Goal: Task Accomplishment & Management: Manage account settings

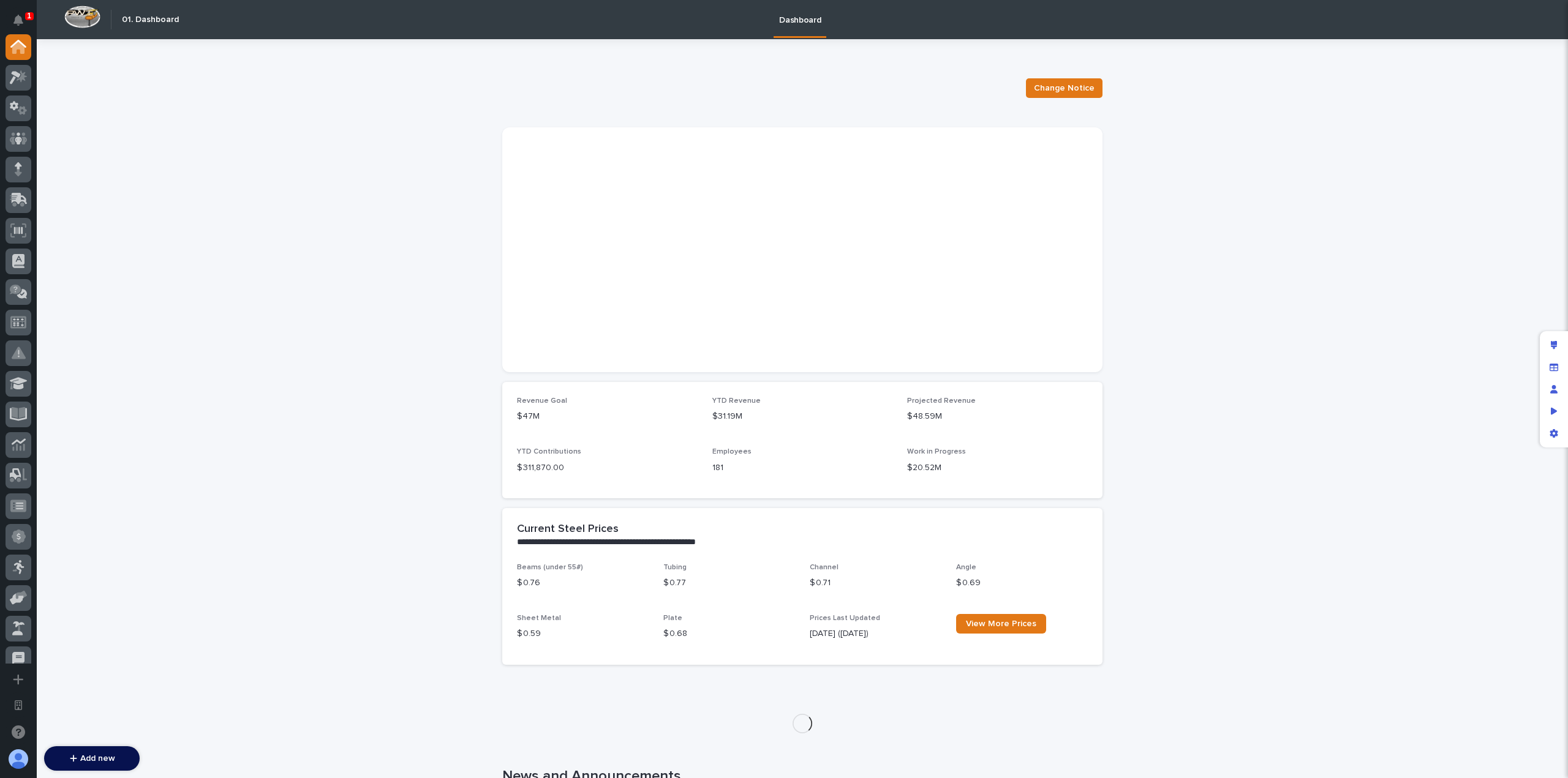
click at [4, 134] on div at bounding box center [18, 349] width 37 height 629
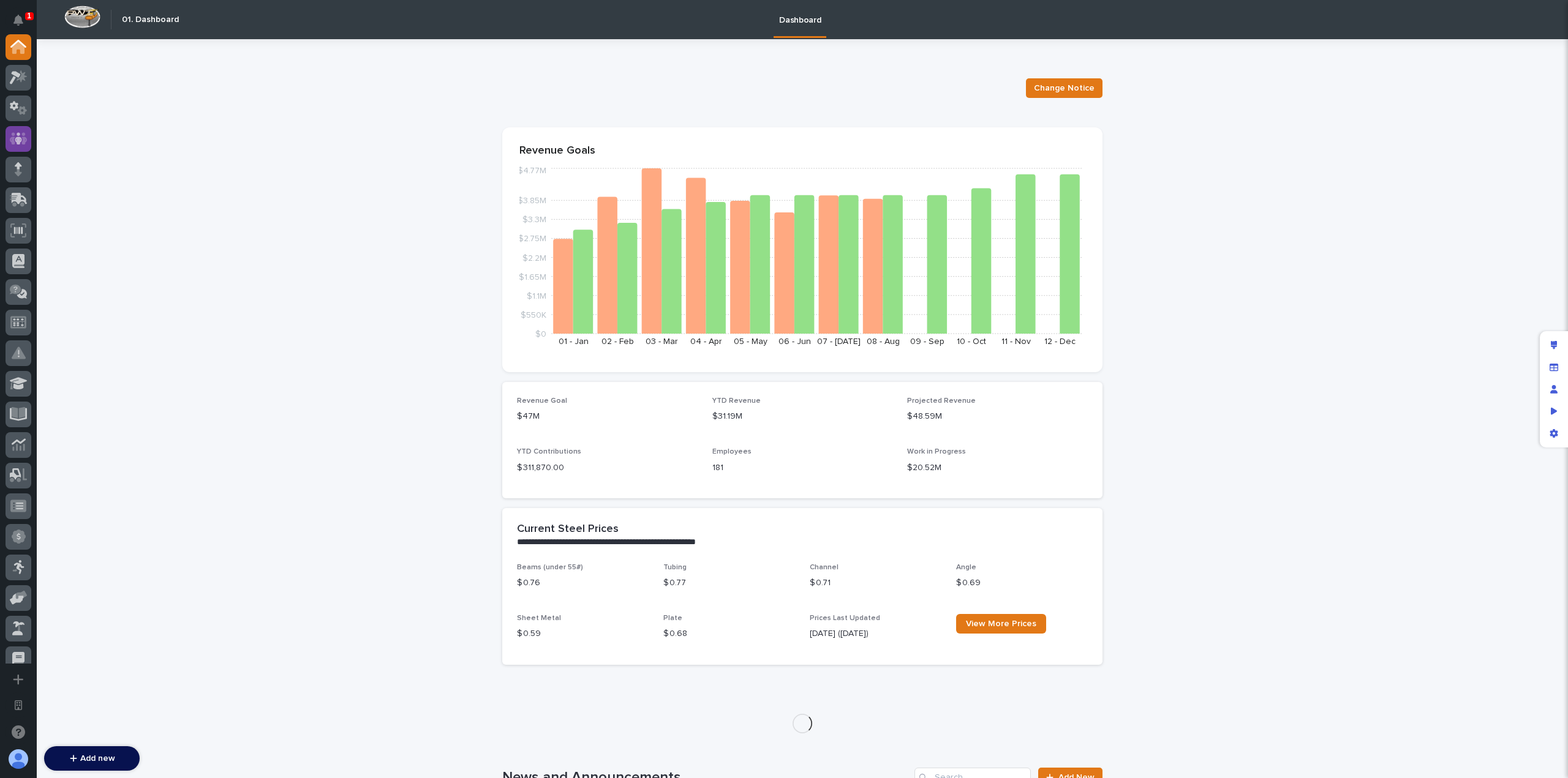
click at [11, 135] on icon at bounding box center [18, 139] width 18 height 14
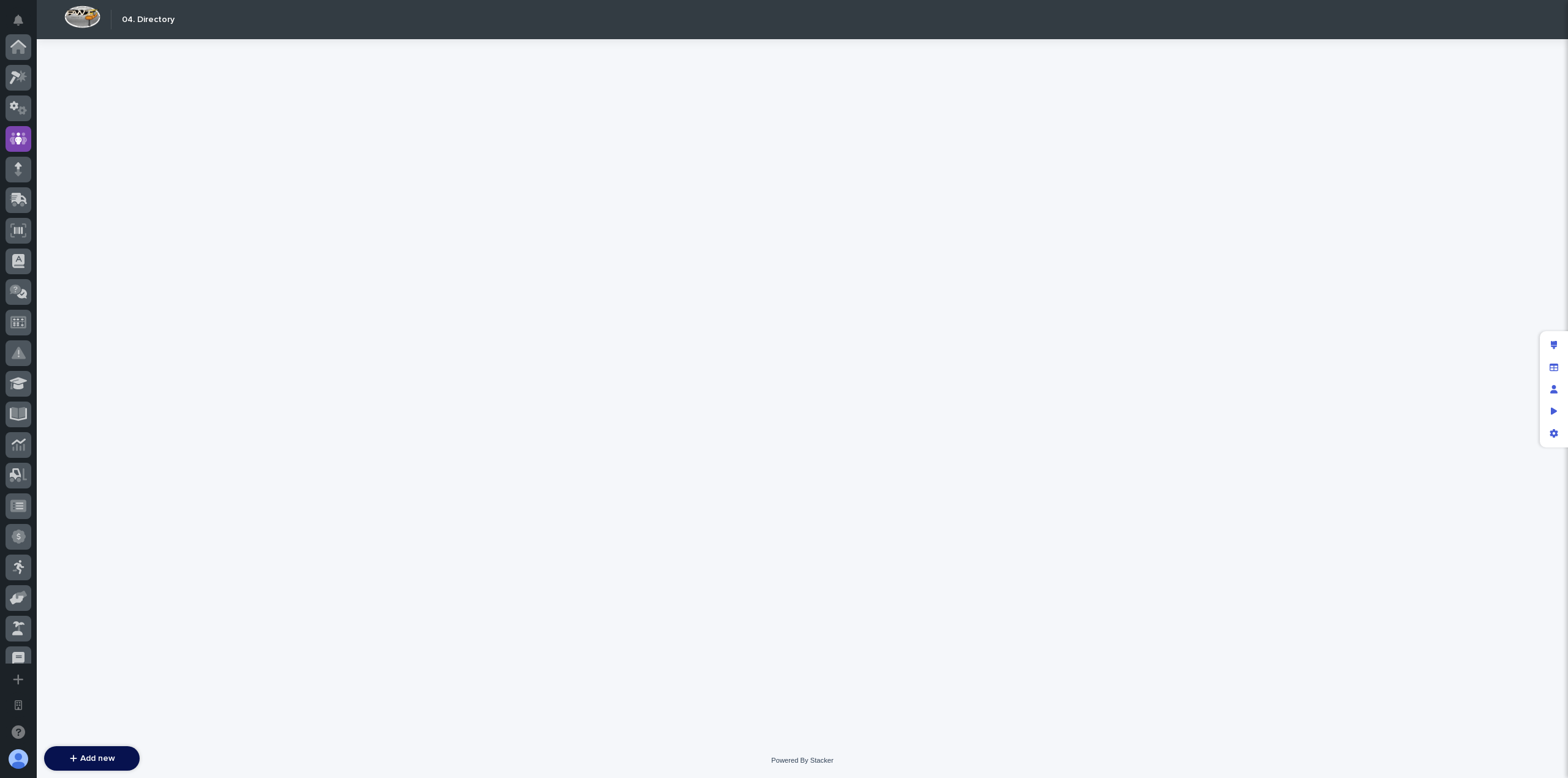
scroll to position [92, 0]
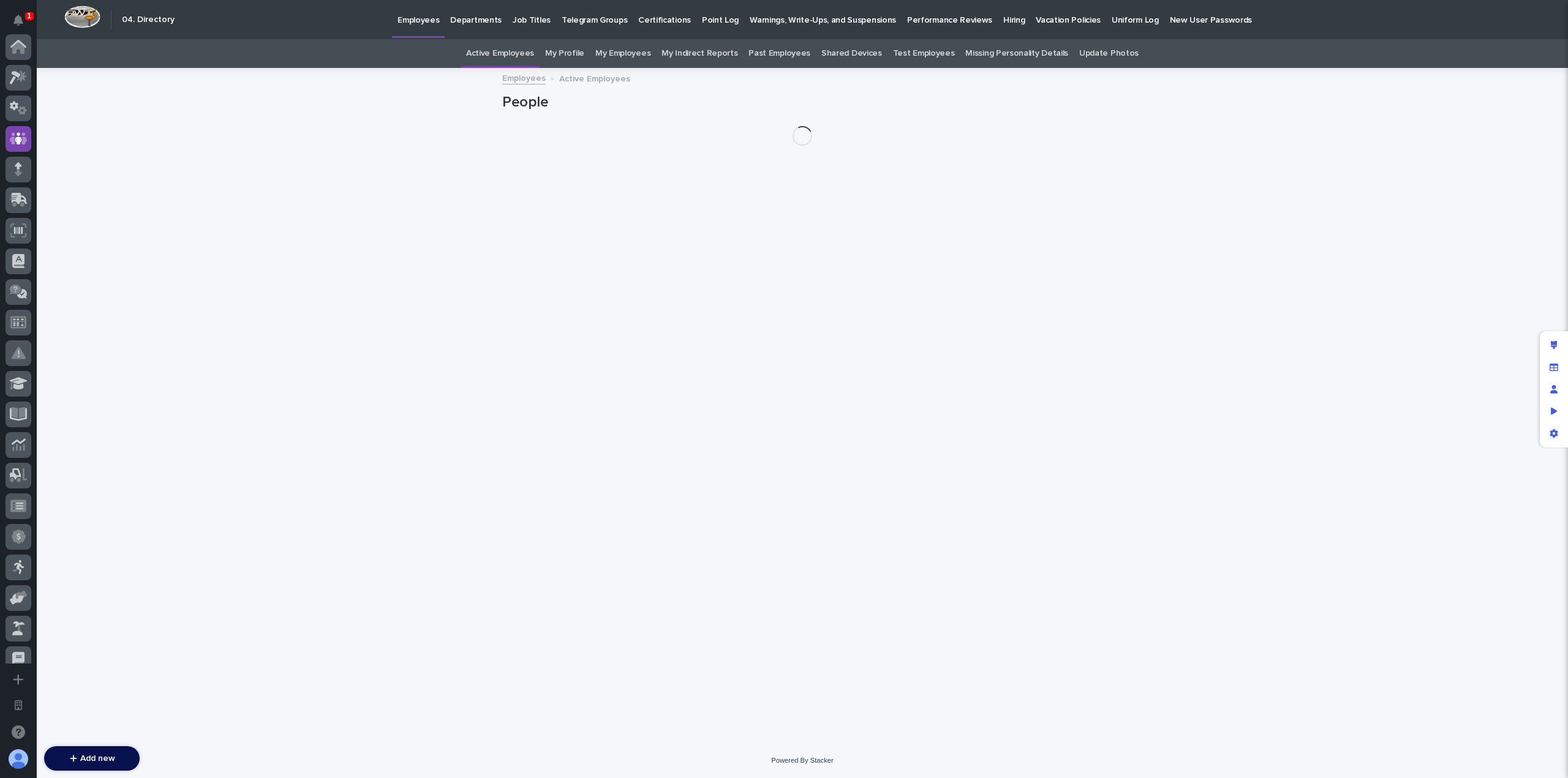
scroll to position [92, 0]
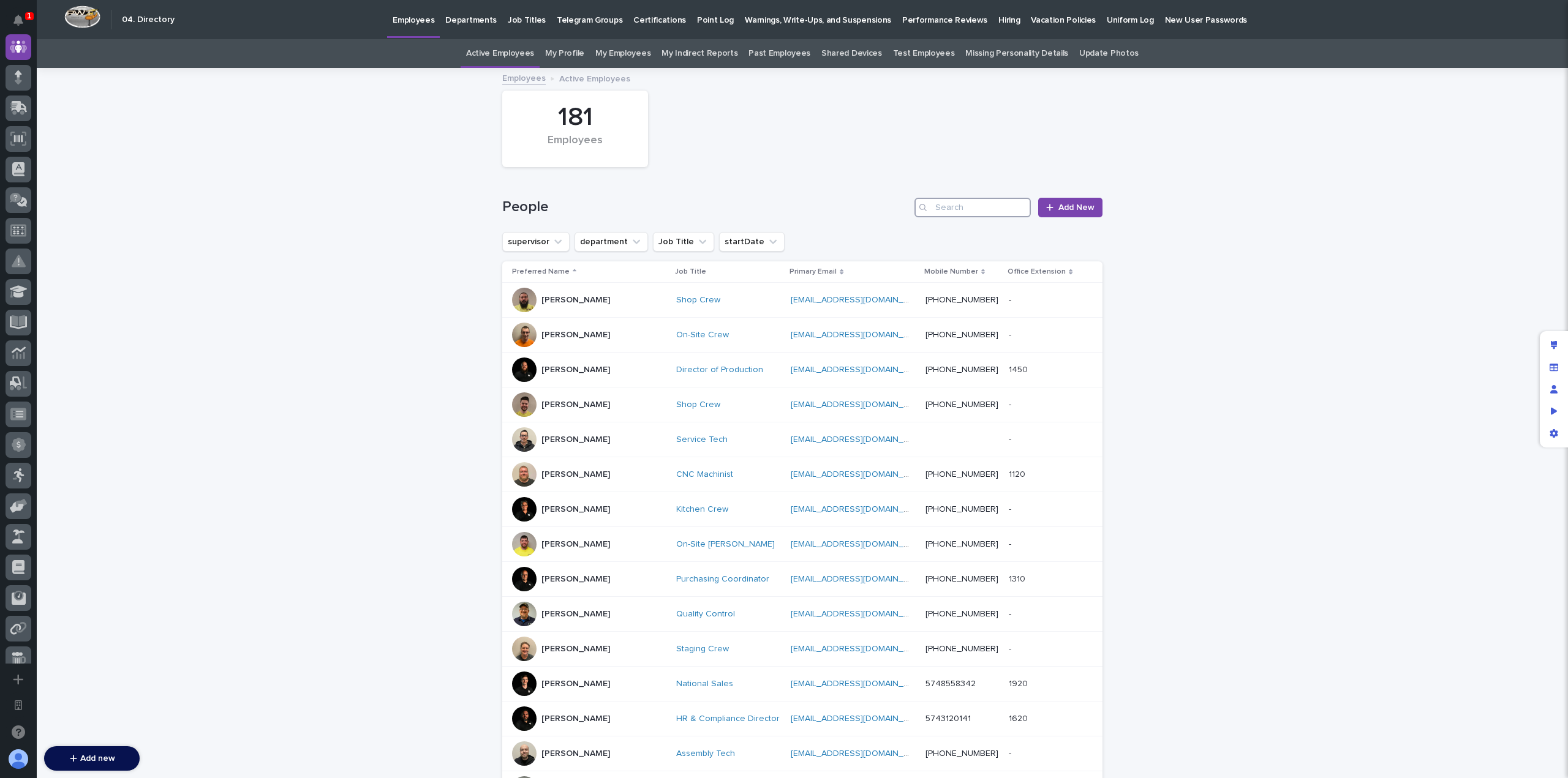
click at [984, 210] on input "Search" at bounding box center [972, 207] width 116 height 19
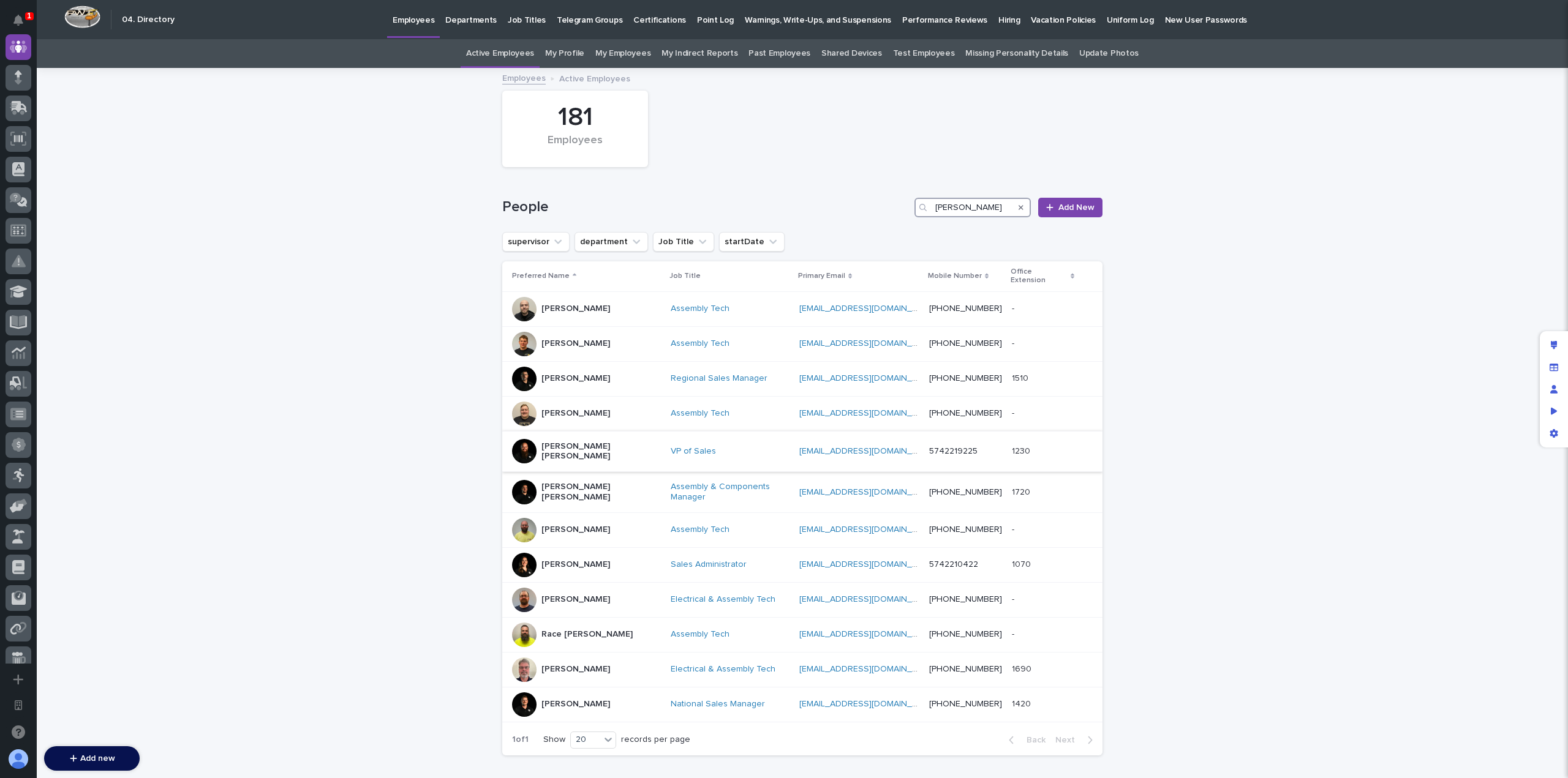
type input "[PERSON_NAME]"
click at [589, 442] on p "[PERSON_NAME] [PERSON_NAME]" at bounding box center [601, 452] width 120 height 21
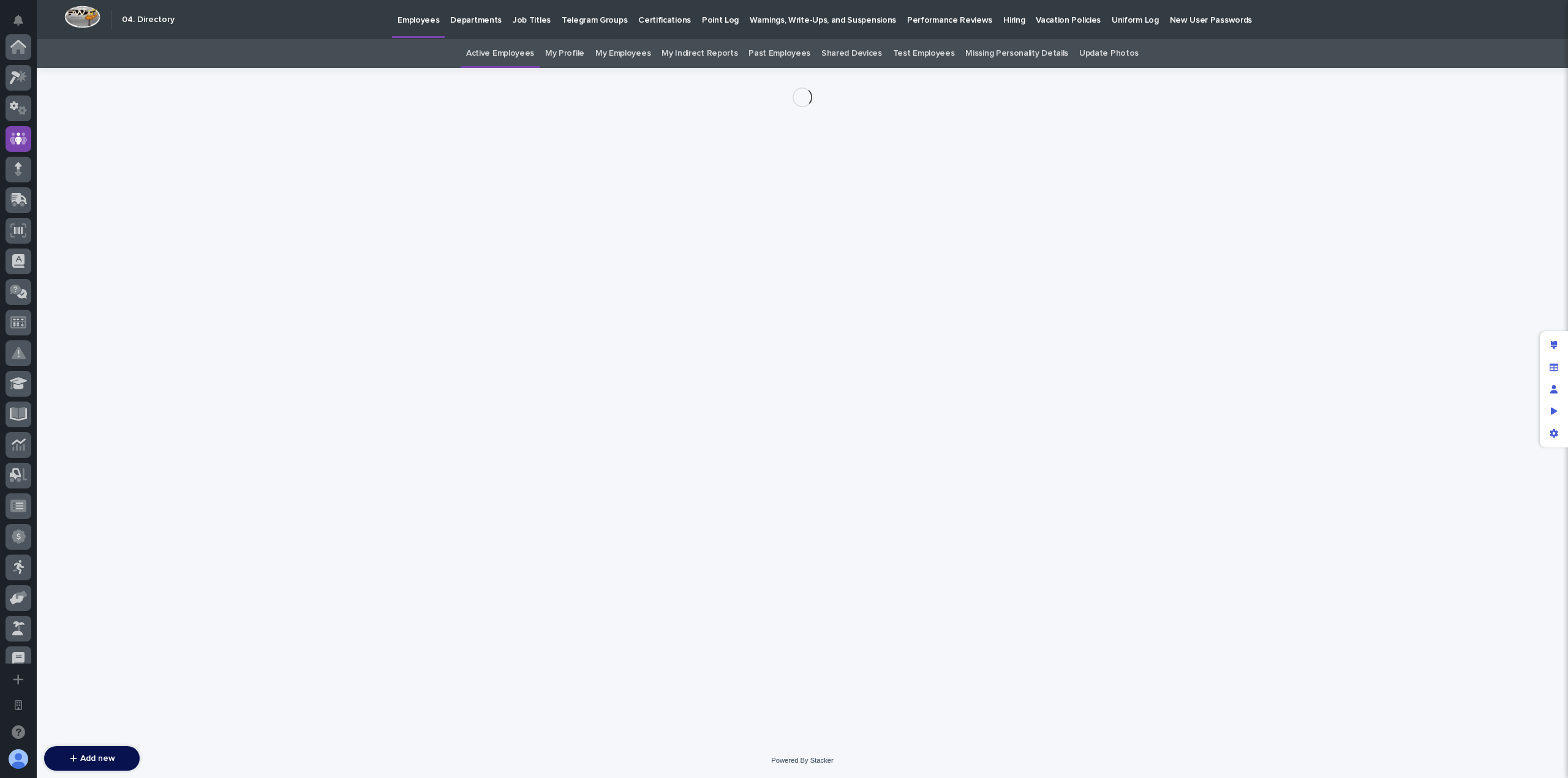
scroll to position [92, 0]
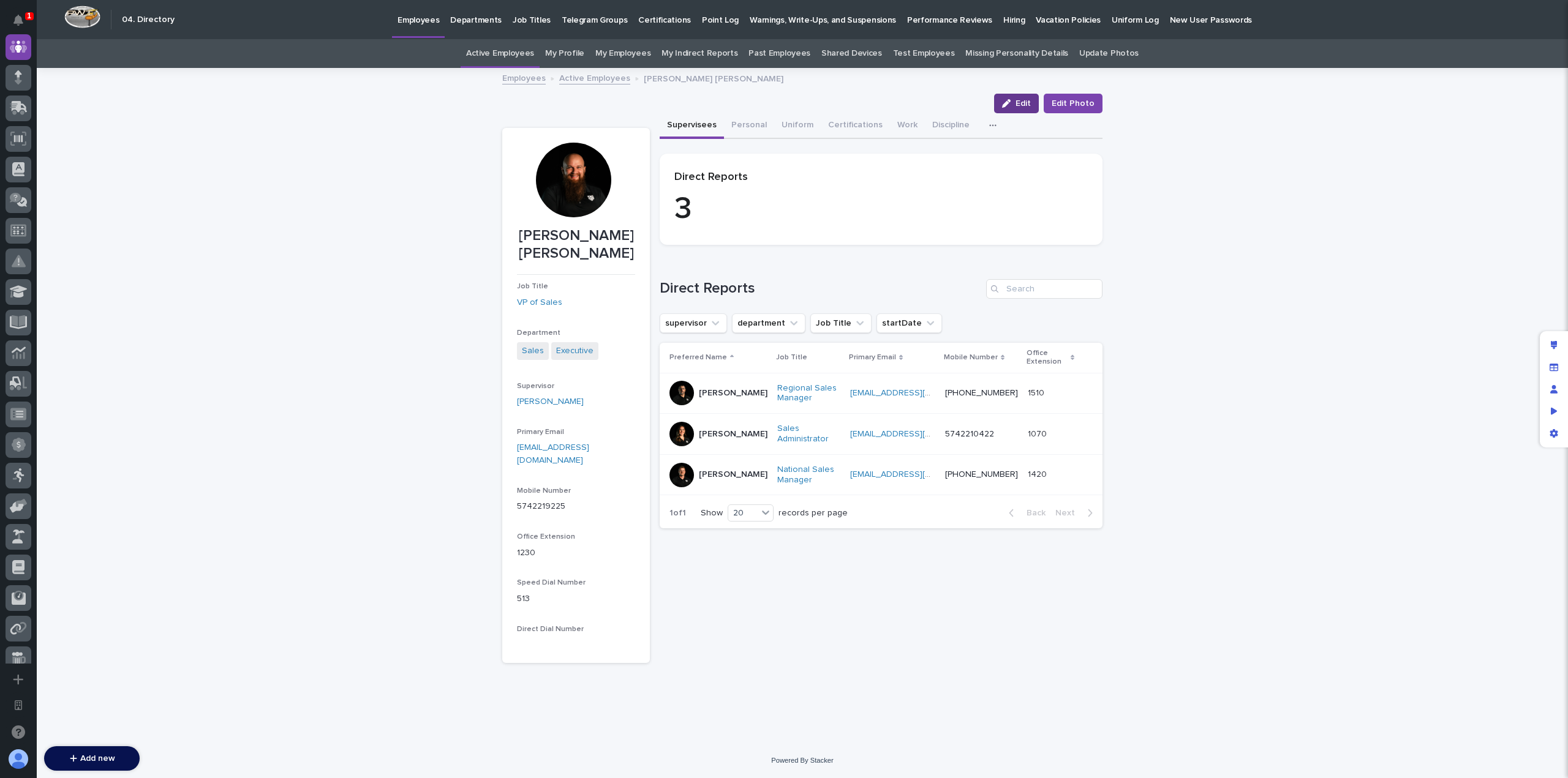
click at [1023, 101] on span "Edit" at bounding box center [1023, 103] width 16 height 8
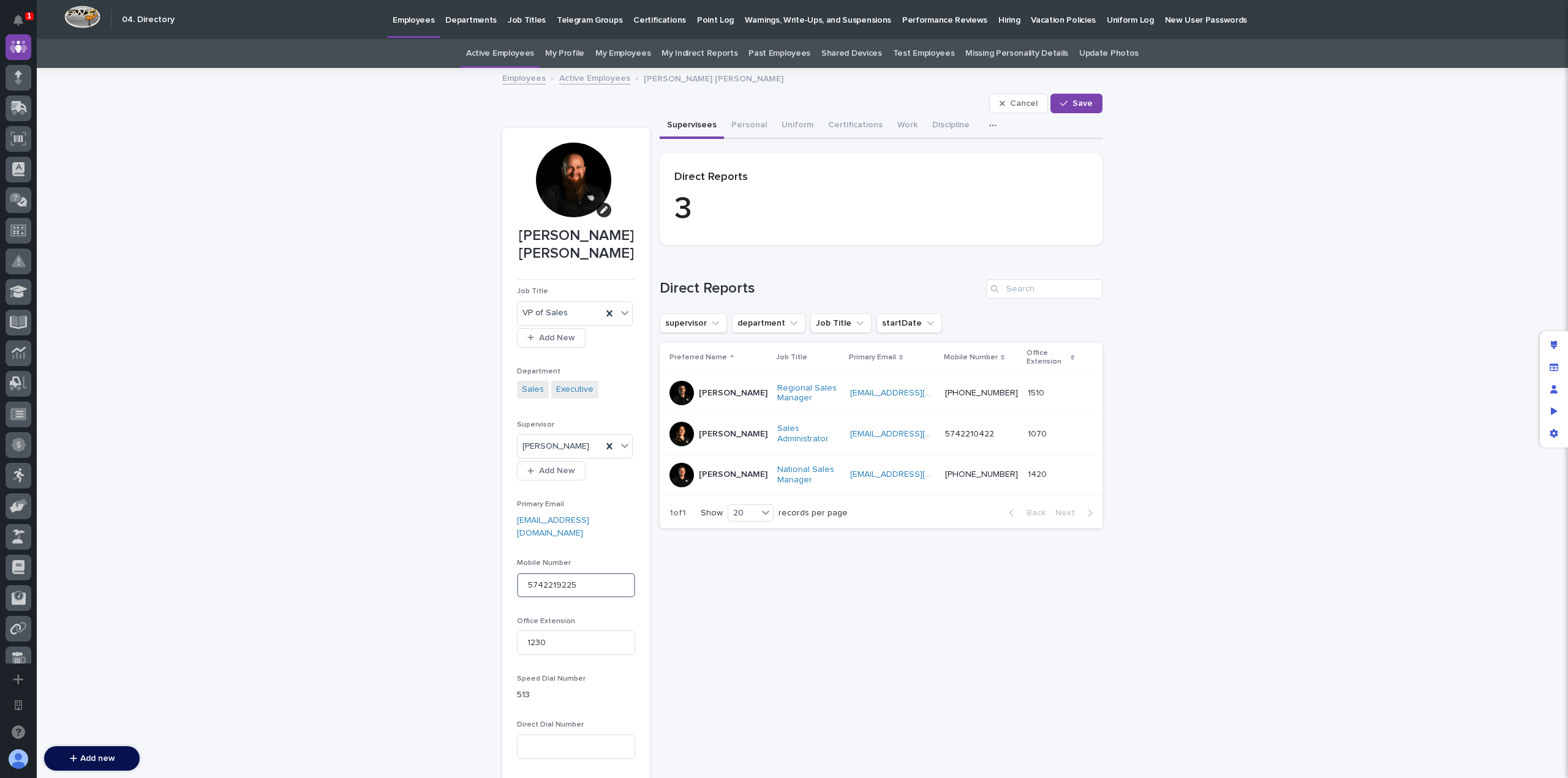
click at [586, 573] on input "5742219225" at bounding box center [576, 585] width 118 height 25
drag, startPoint x: 586, startPoint y: 551, endPoint x: 502, endPoint y: 556, distance: 84.1
click at [502, 556] on section "[PERSON_NAME] [PERSON_NAME] Job Title VP of Sales Add New Department Sales Exec…" at bounding box center [576, 455] width 148 height 655
click at [561, 573] on input "5742219225" at bounding box center [576, 585] width 118 height 25
click at [573, 573] on input "5742219225" at bounding box center [576, 585] width 118 height 25
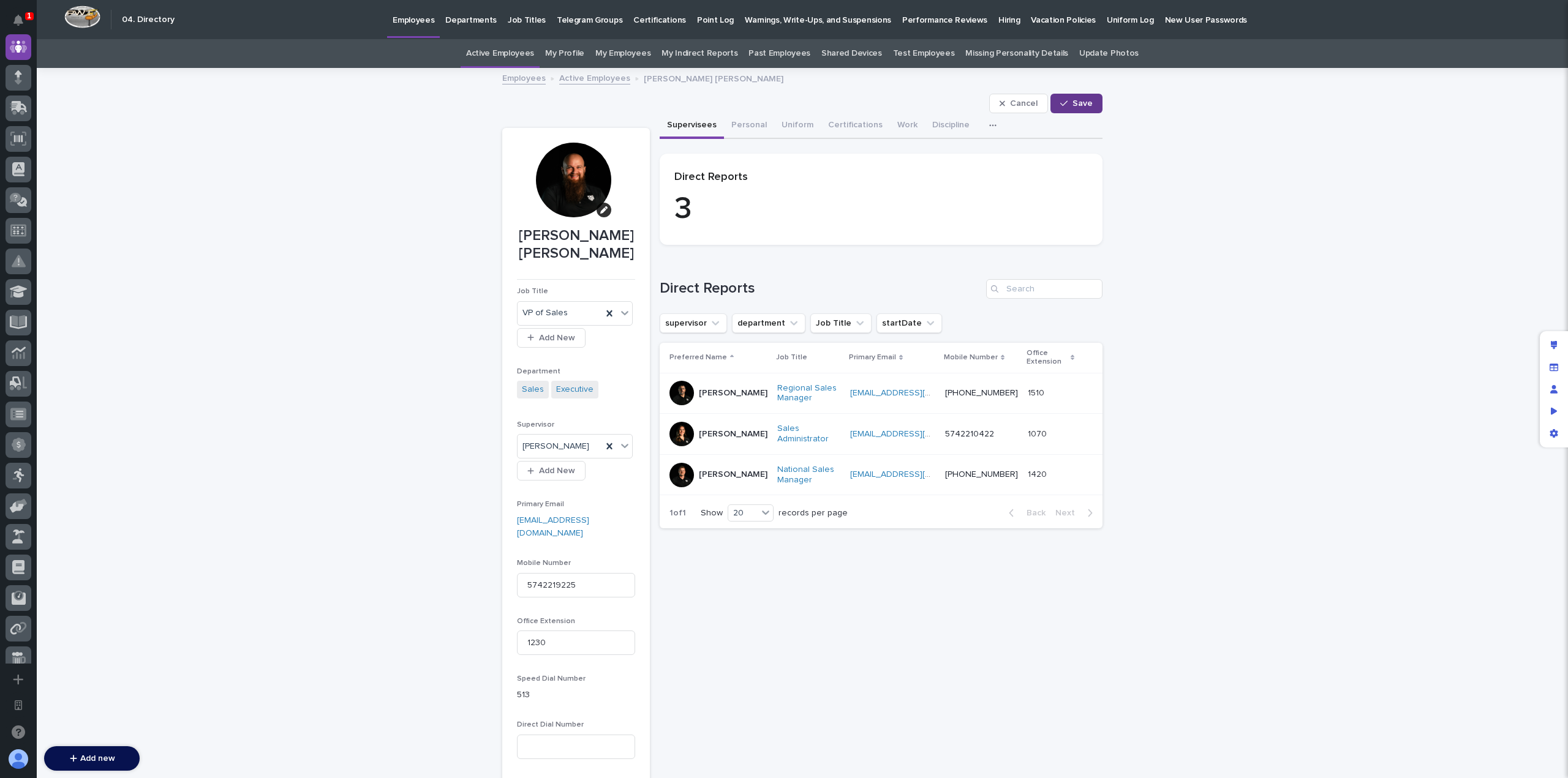
click at [1088, 95] on button "Save" at bounding box center [1076, 103] width 52 height 19
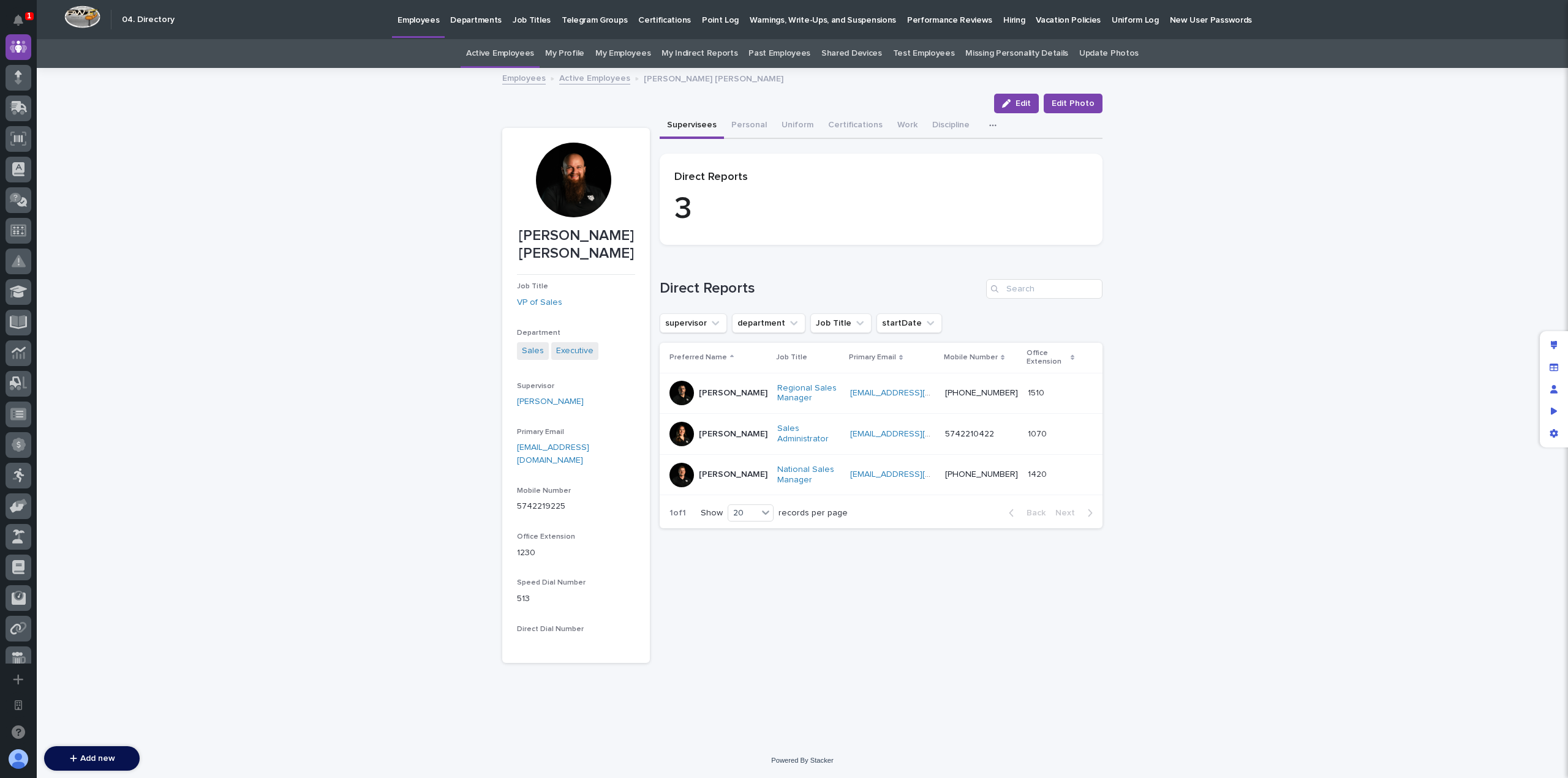
click at [528, 53] on link "Active Employees" at bounding box center [500, 53] width 68 height 29
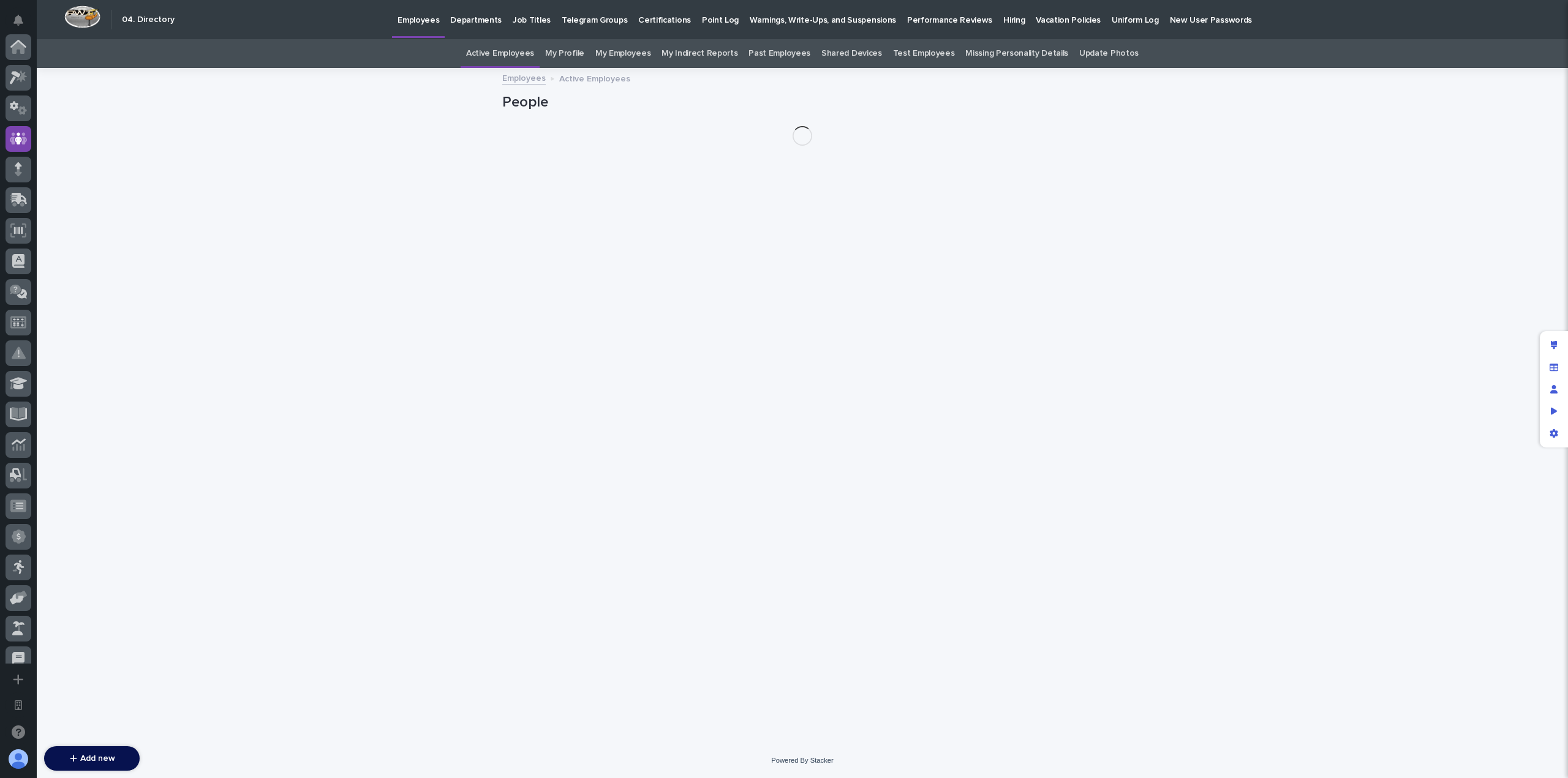
scroll to position [92, 0]
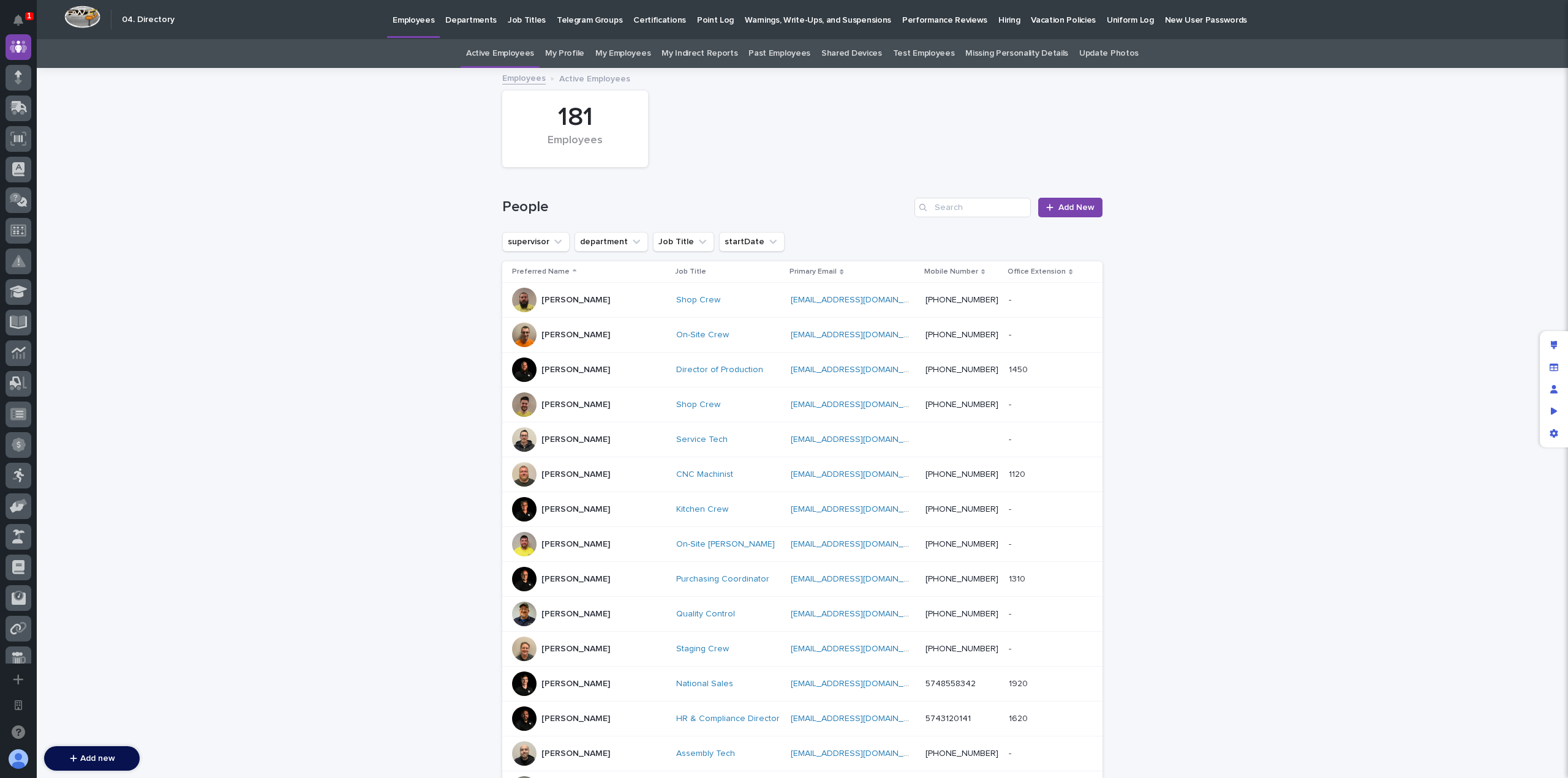
click at [587, 406] on p "[PERSON_NAME]" at bounding box center [576, 405] width 69 height 10
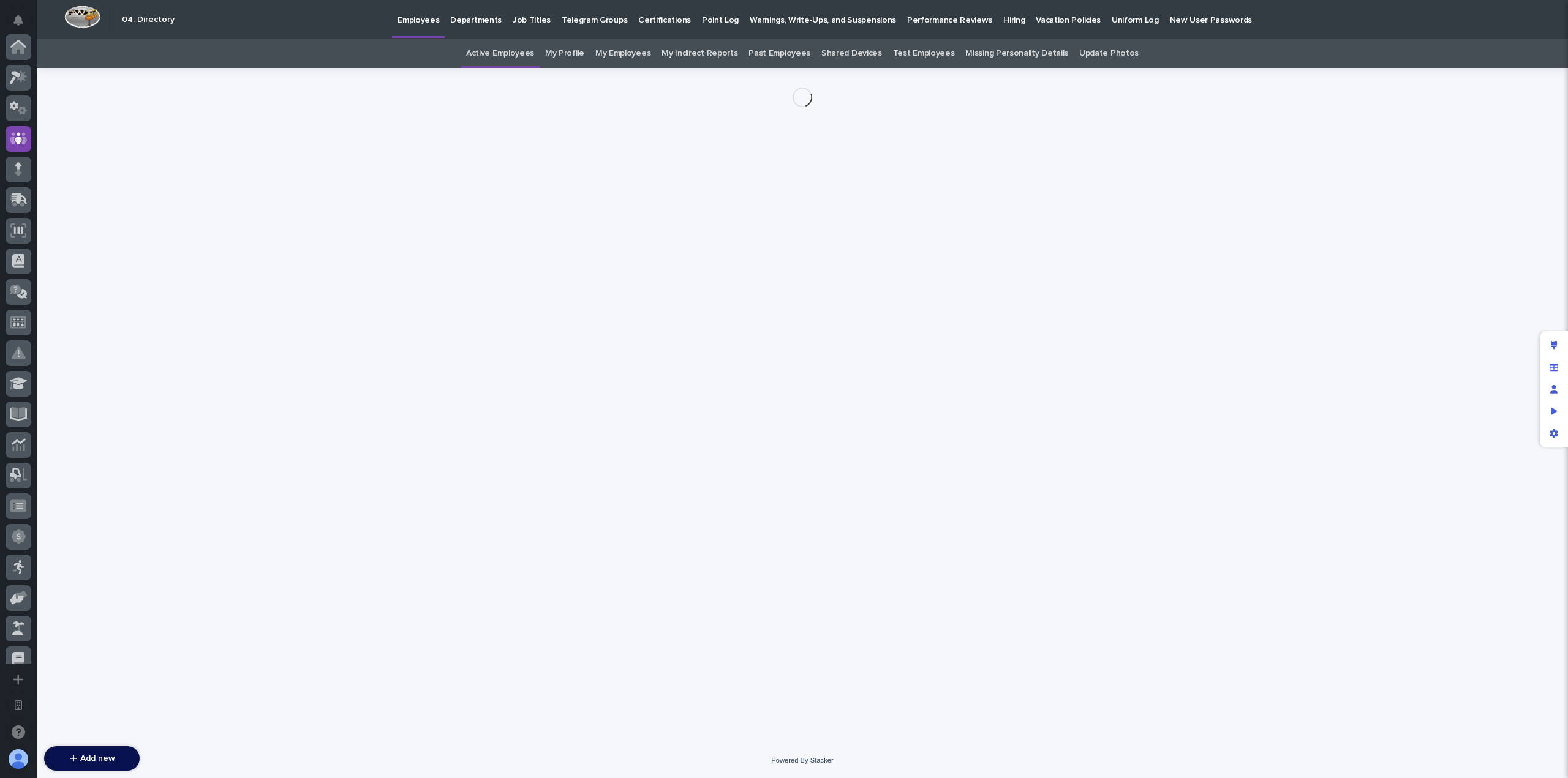
scroll to position [92, 0]
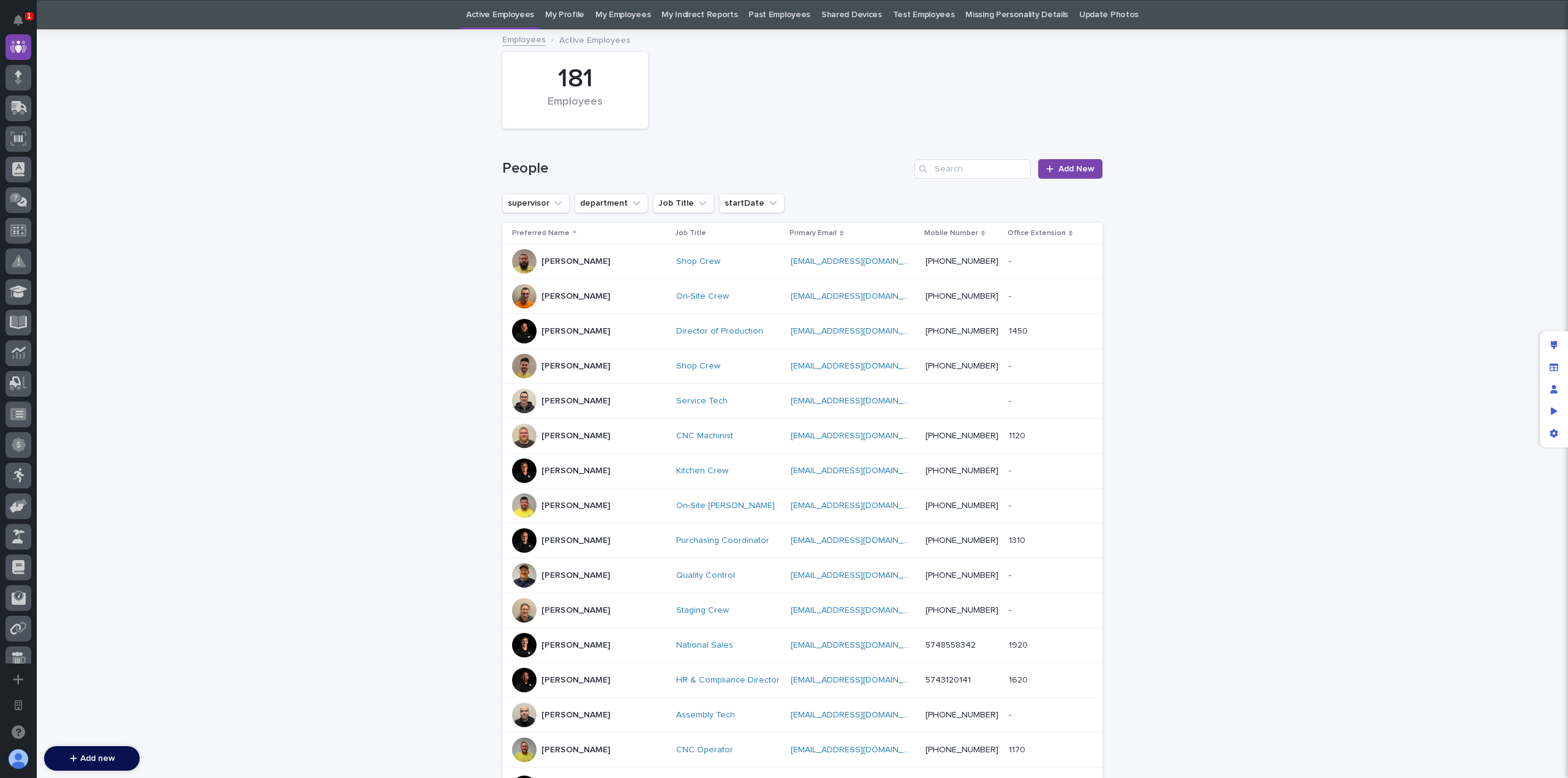
scroll to position [39, 0]
click at [952, 161] on input "Search" at bounding box center [972, 168] width 116 height 19
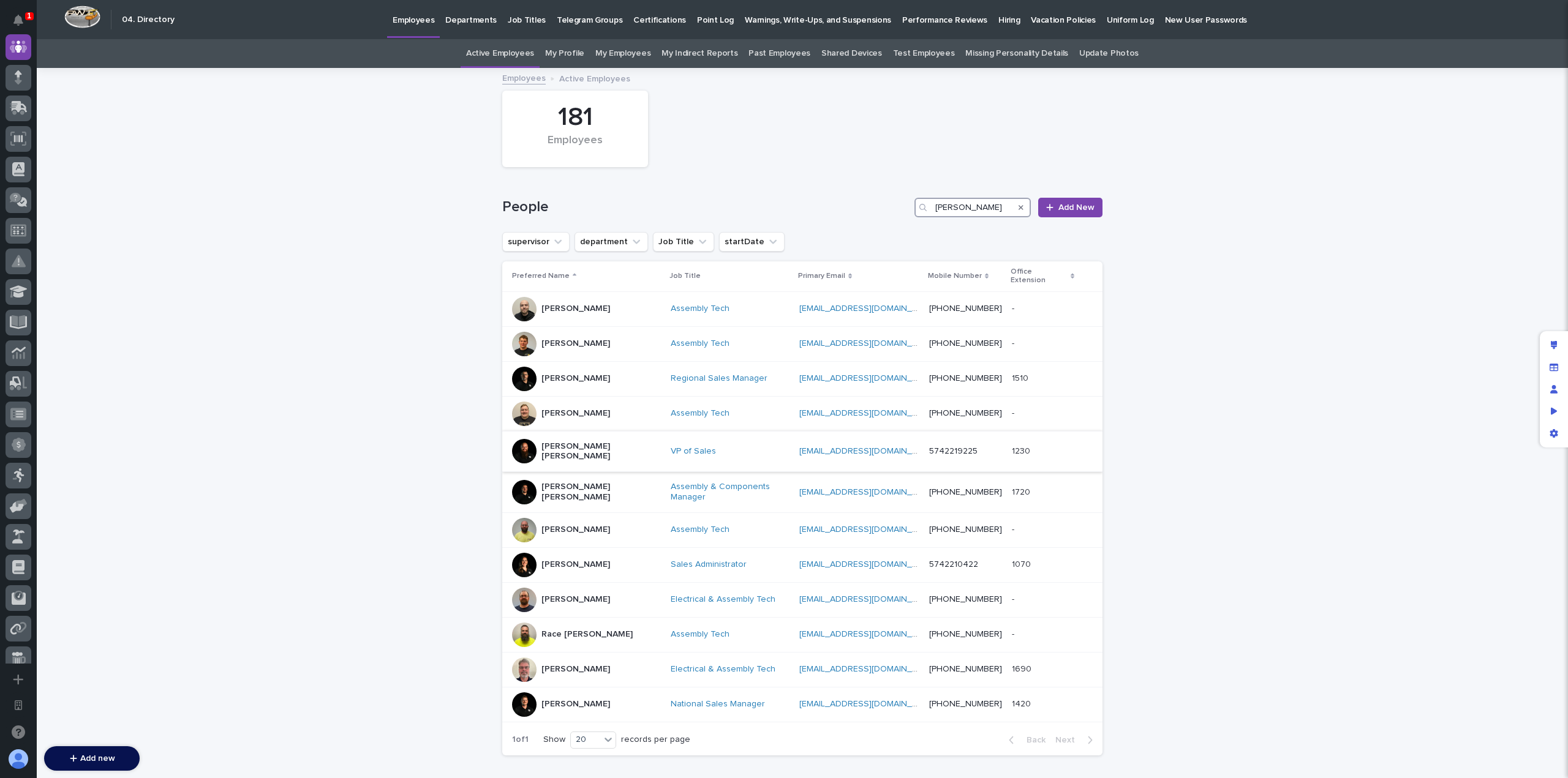
type input "[PERSON_NAME]"
click at [591, 445] on div "[PERSON_NAME] [PERSON_NAME]" at bounding box center [601, 451] width 120 height 31
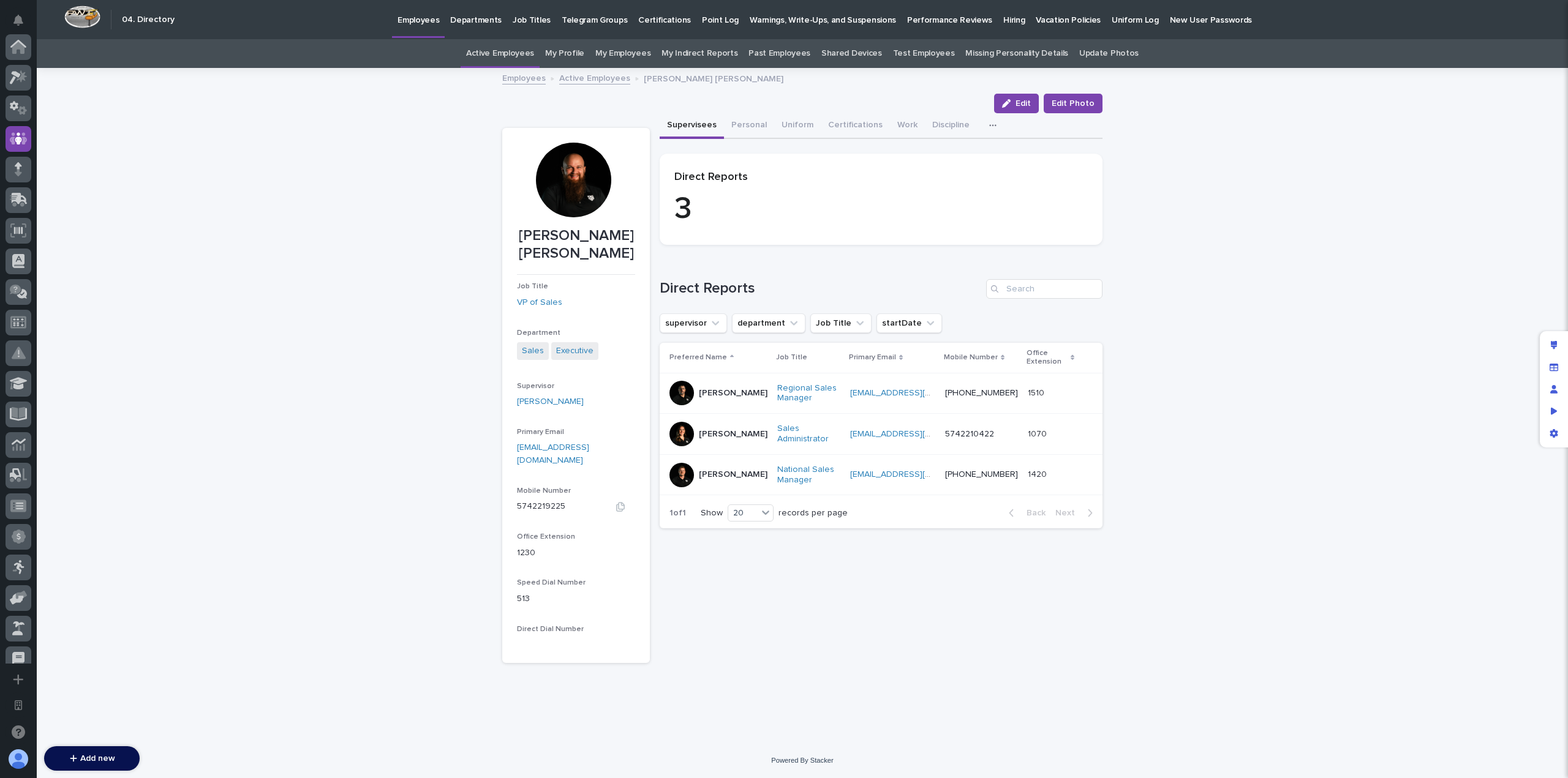
scroll to position [92, 0]
click at [1016, 103] on div "button" at bounding box center [1009, 103] width 14 height 8
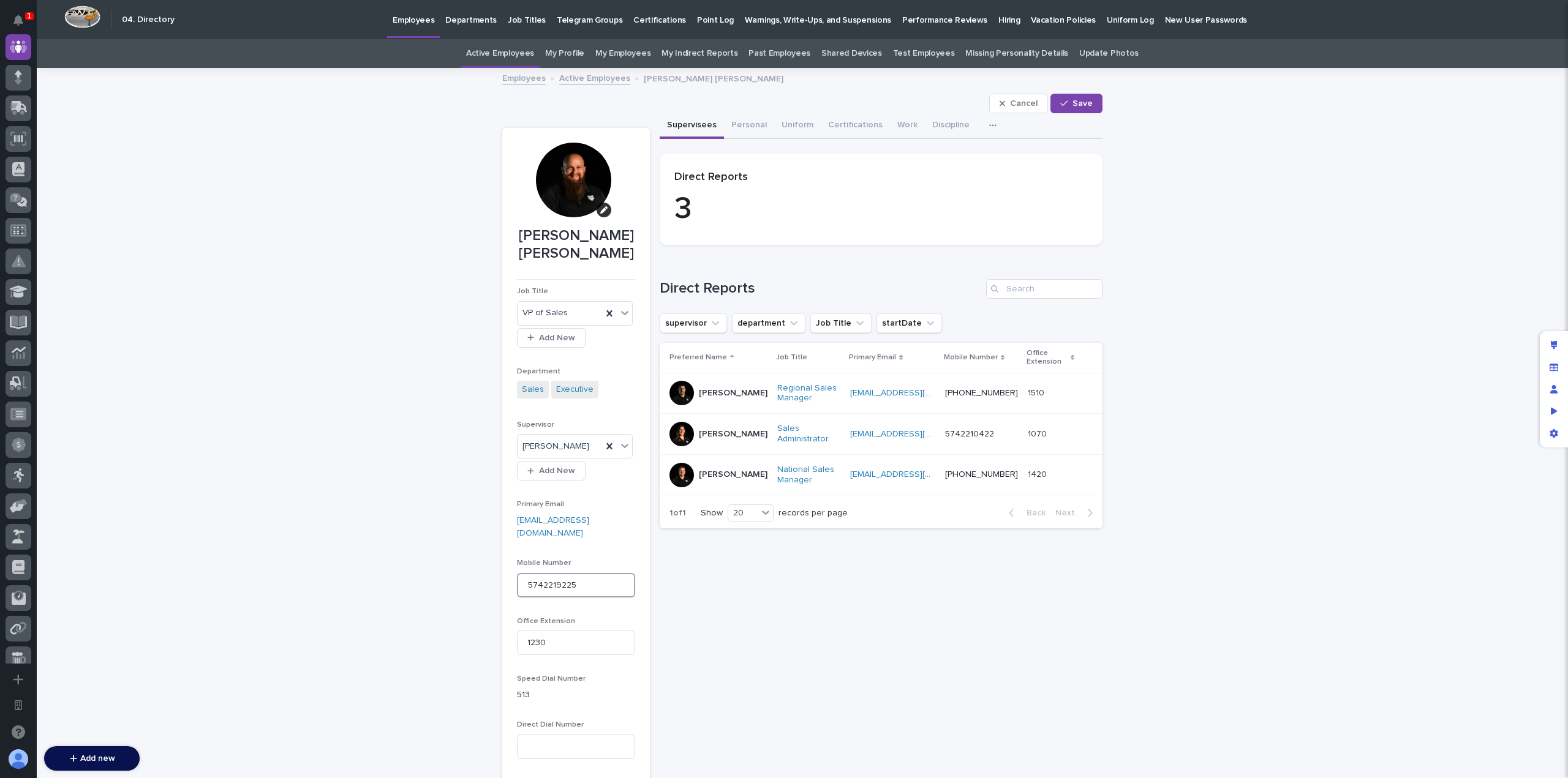
drag, startPoint x: 580, startPoint y: 546, endPoint x: 476, endPoint y: 553, distance: 104.2
click at [476, 553] on div "Loading... Saving… Loading... Saving… [PERSON_NAME] [PERSON_NAME] Cancel Save C…" at bounding box center [803, 457] width 1531 height 775
click at [1078, 105] on span "Save" at bounding box center [1082, 103] width 20 height 8
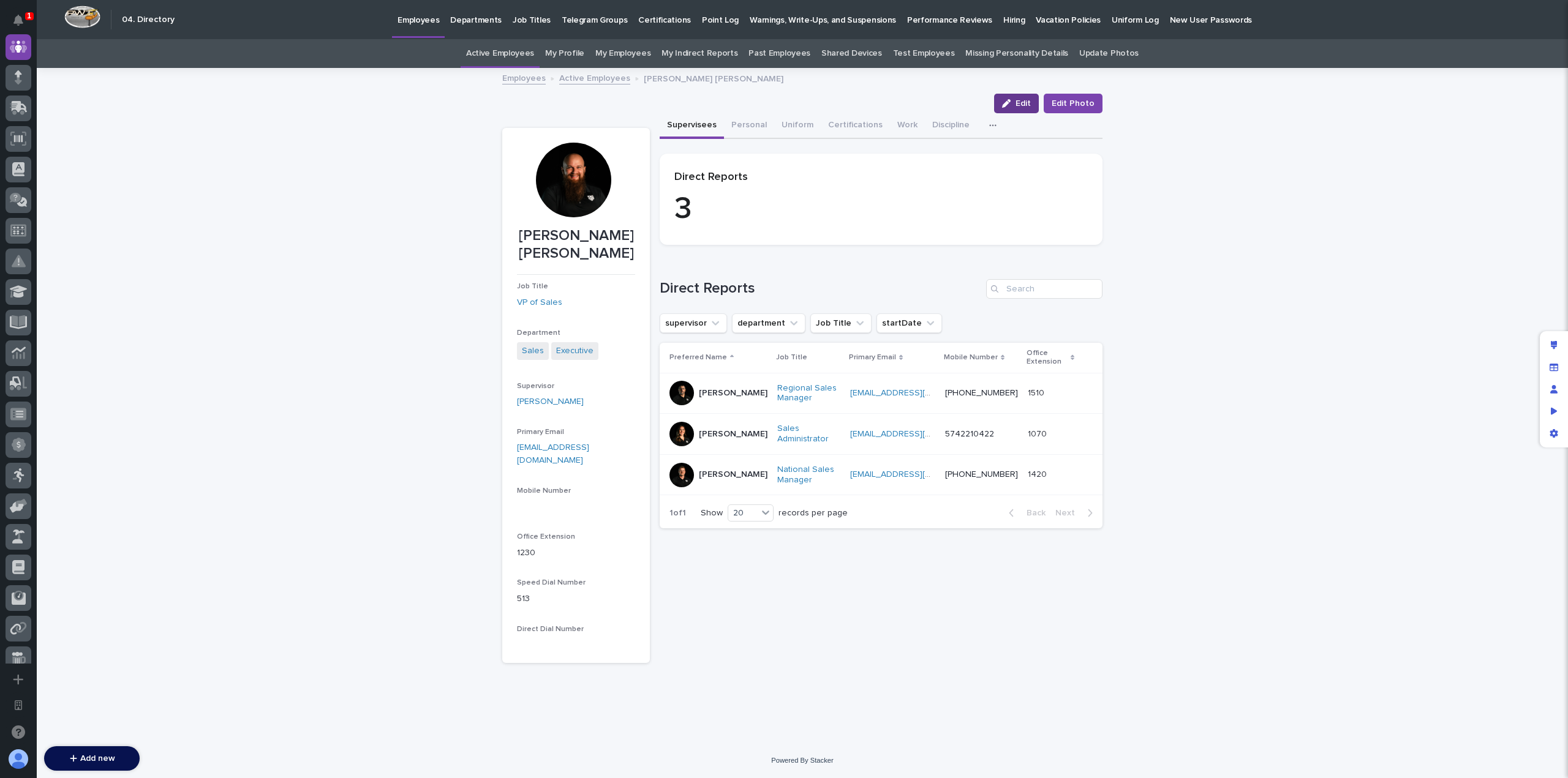
click at [1025, 107] on span "Edit" at bounding box center [1023, 103] width 16 height 8
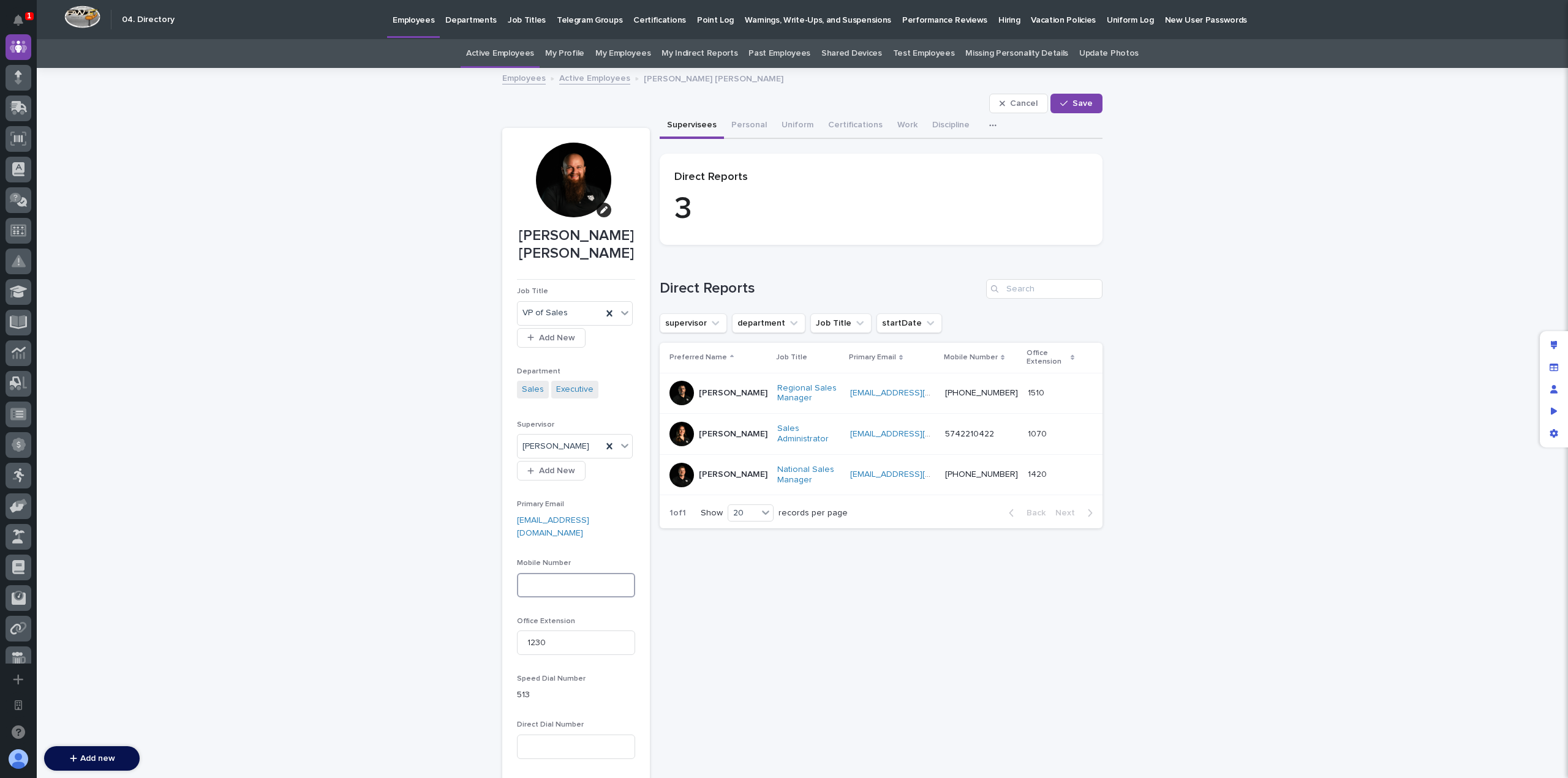
click at [570, 573] on input at bounding box center [576, 585] width 118 height 25
paste input "5742219225"
type input "5742219225"
click at [1085, 92] on div "[PERSON_NAME] [PERSON_NAME] Cancel Save Cancel Save [PERSON_NAME] [PERSON_NAME]…" at bounding box center [803, 426] width 600 height 714
click at [1084, 105] on span "Save" at bounding box center [1082, 103] width 20 height 8
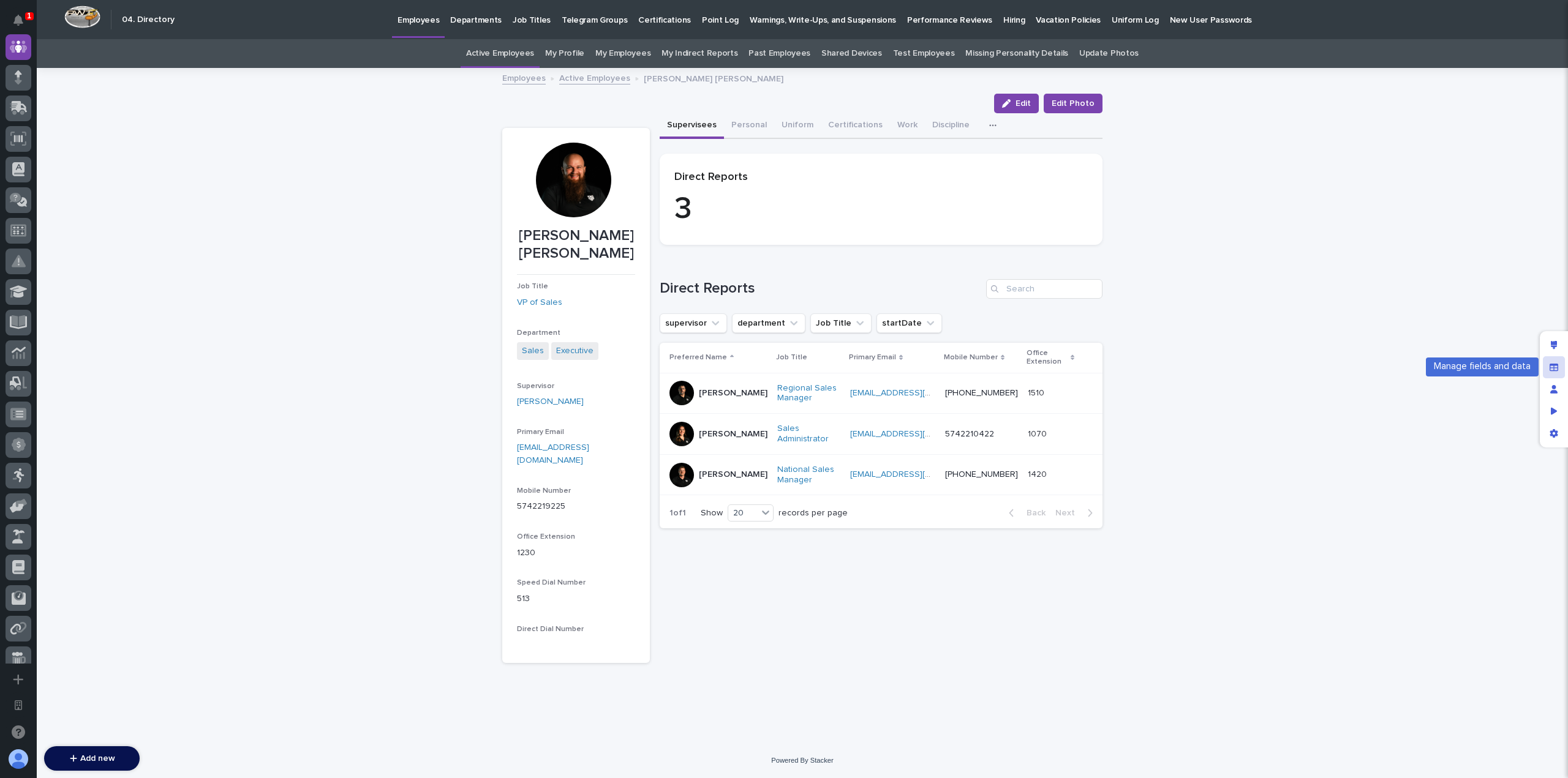
click at [1563, 375] on div "Manage fields and data" at bounding box center [1554, 368] width 22 height 22
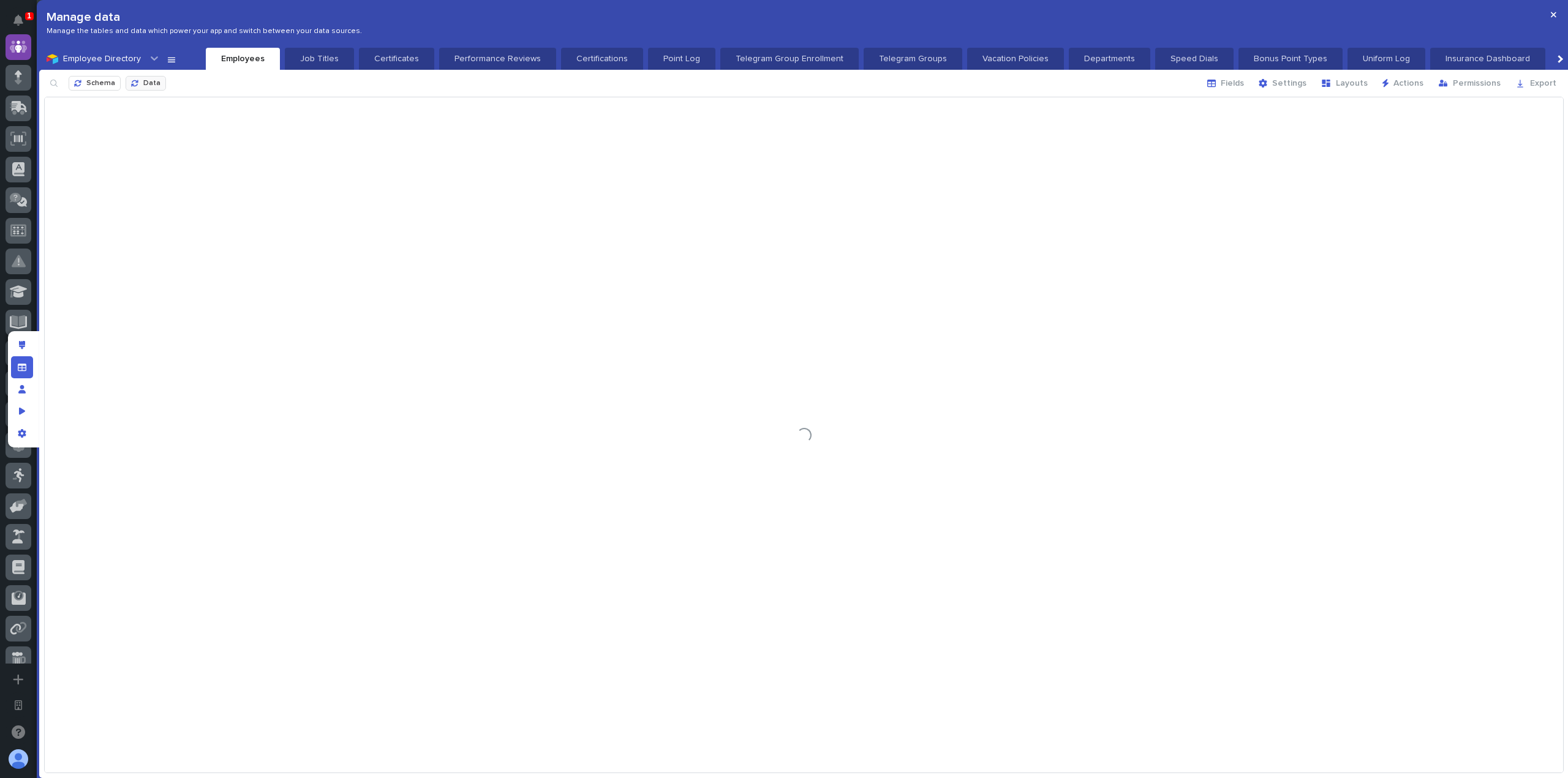
click at [156, 79] on button "Data" at bounding box center [146, 83] width 40 height 15
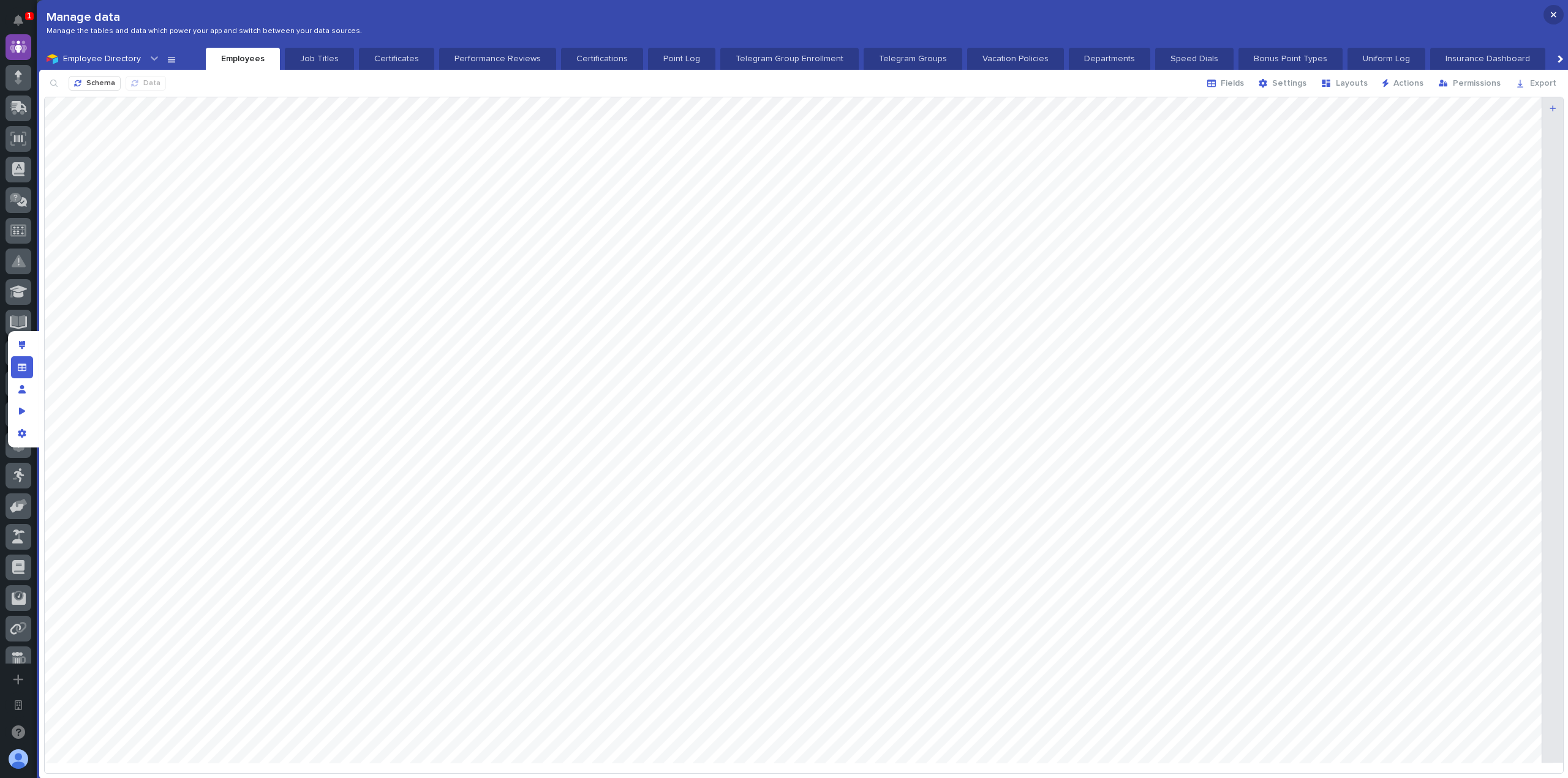
click at [1552, 13] on icon "button" at bounding box center [1553, 14] width 5 height 8
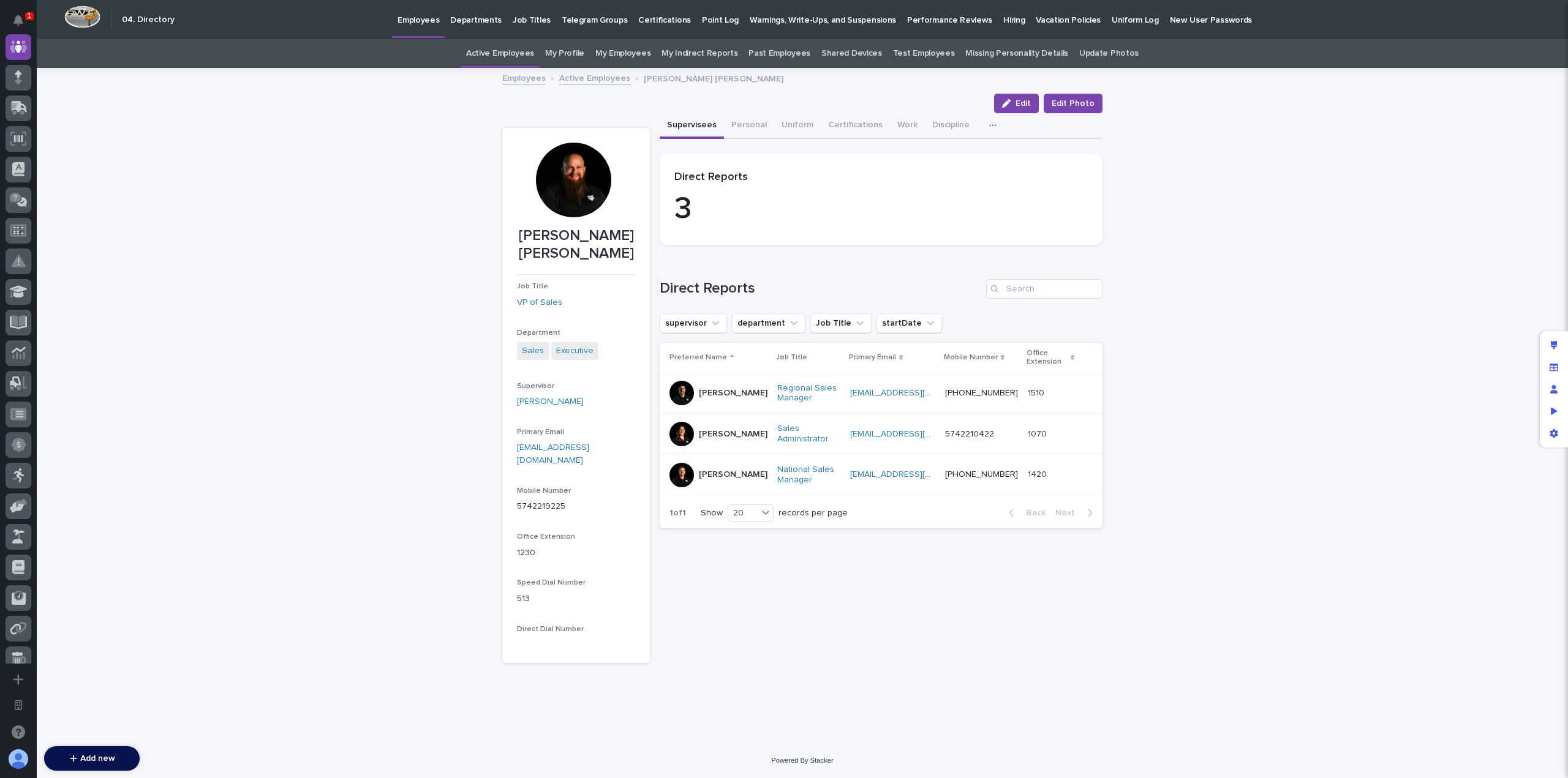
click at [407, 441] on div "Loading... Saving… Loading... Saving… [PERSON_NAME] [PERSON_NAME] Edit Edit Pho…" at bounding box center [803, 406] width 1531 height 674
click at [602, 81] on link "Active Employees" at bounding box center [594, 77] width 71 height 14
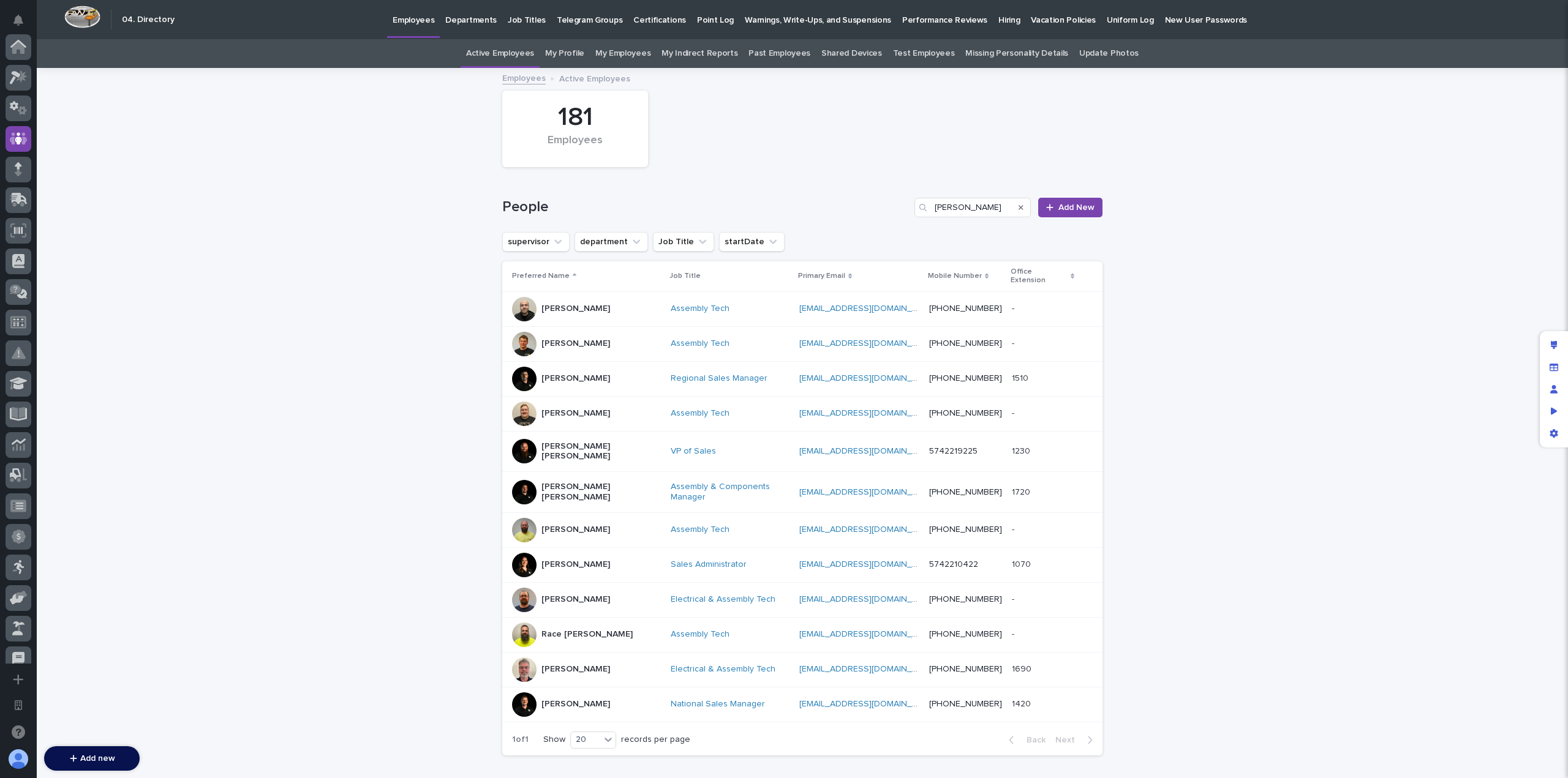
scroll to position [92, 0]
click at [588, 482] on p "[PERSON_NAME] [PERSON_NAME]" at bounding box center [601, 492] width 120 height 21
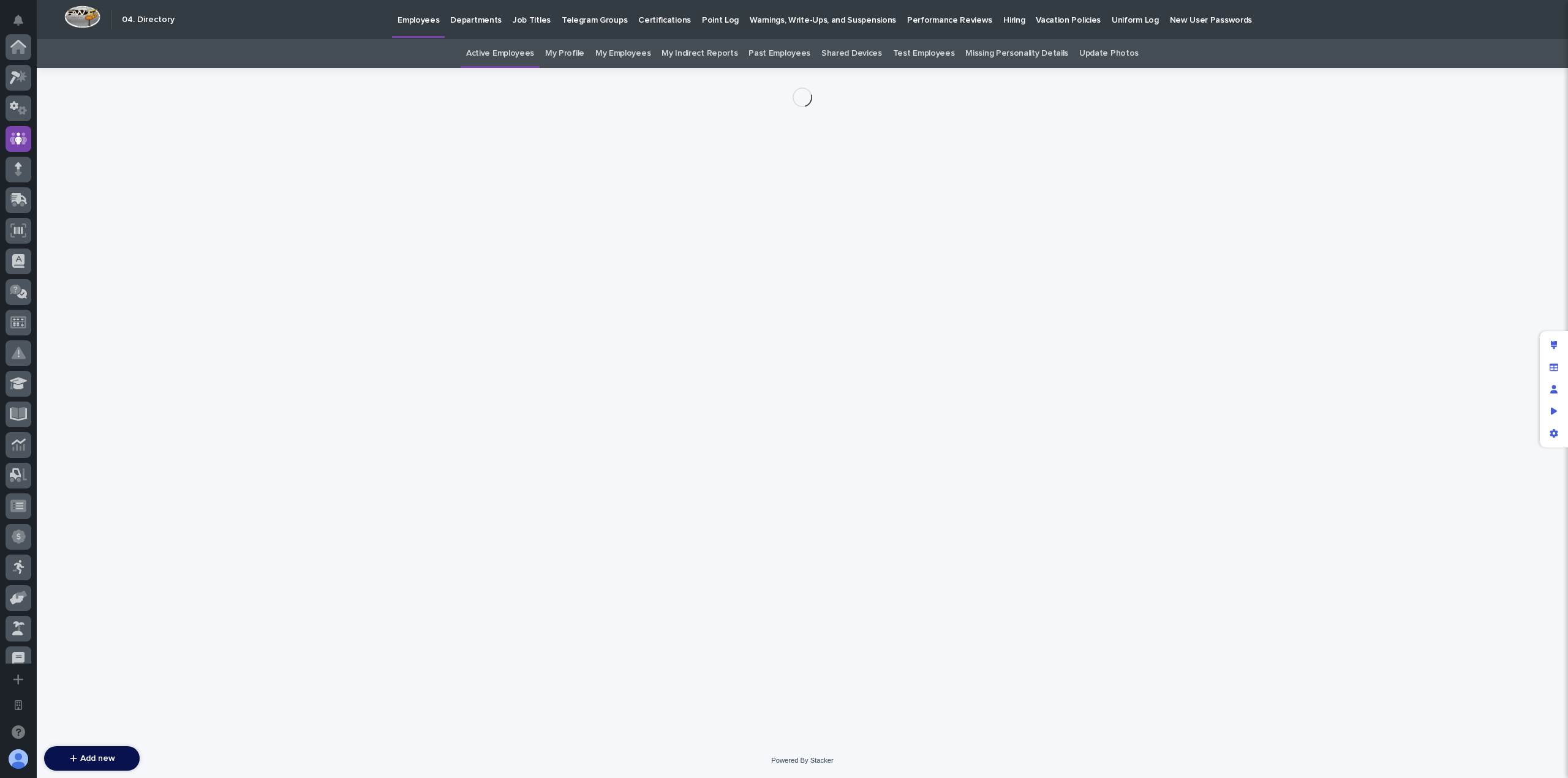
scroll to position [92, 0]
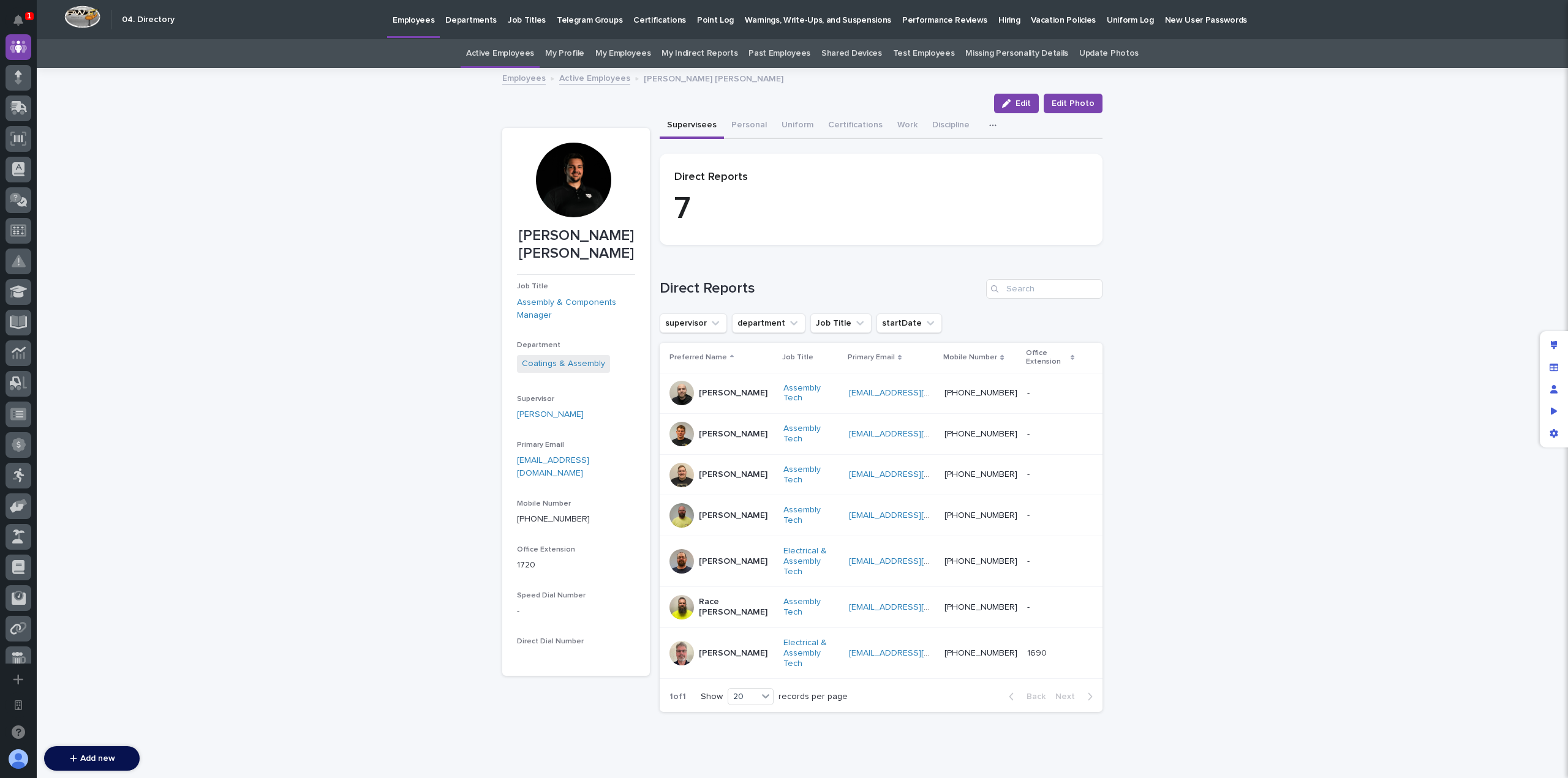
click at [1032, 83] on div "Employees Active Employees [PERSON_NAME] [PERSON_NAME]" at bounding box center [802, 79] width 612 height 17
click at [1023, 101] on span "Edit" at bounding box center [1023, 103] width 16 height 8
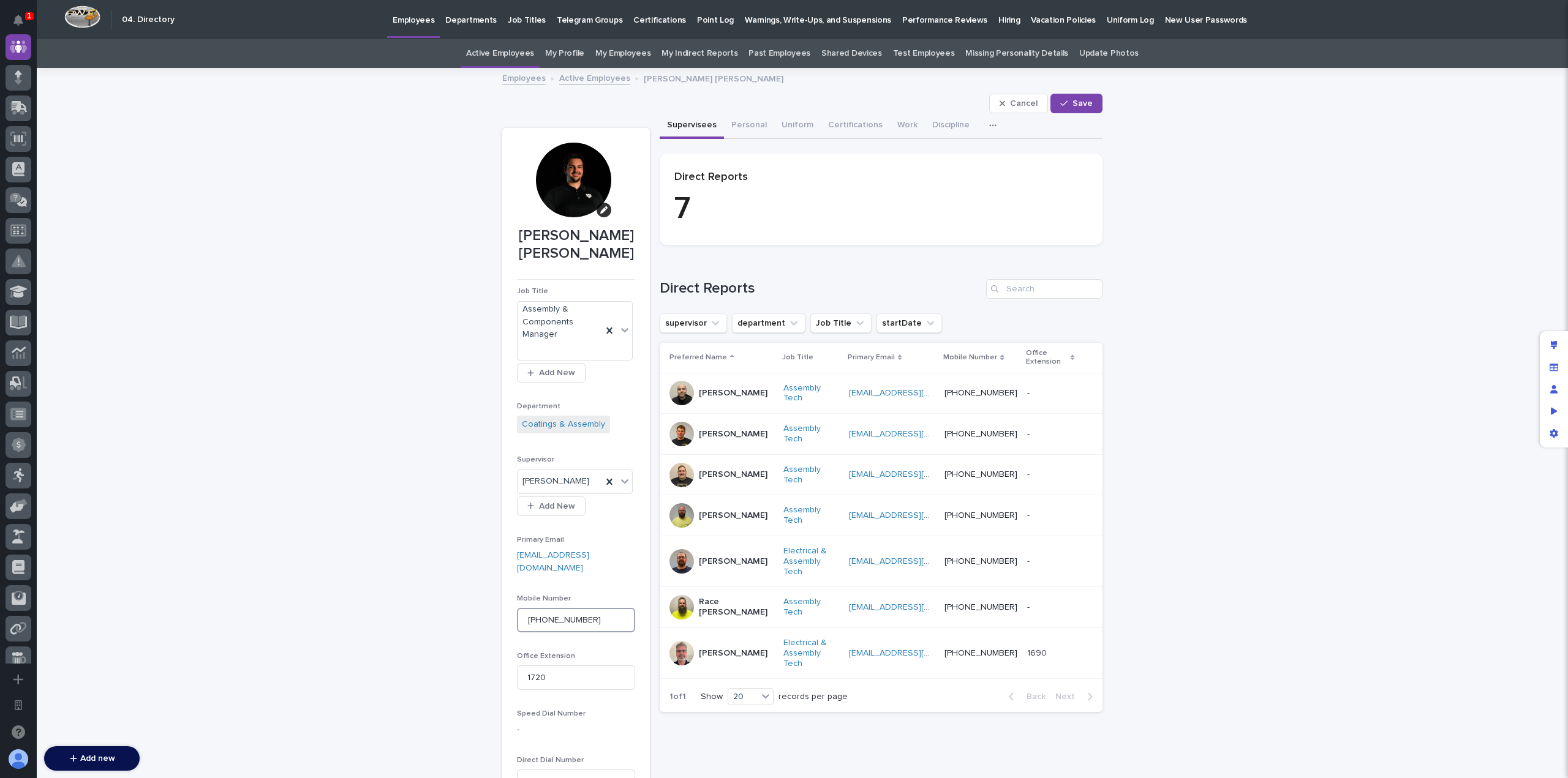
drag, startPoint x: 598, startPoint y: 590, endPoint x: 478, endPoint y: 590, distance: 120.0
click at [478, 590] on div "Loading... Saving… Loading... Saving… [PERSON_NAME] [PERSON_NAME] Cancel Save C…" at bounding box center [803, 474] width 1531 height 810
paste input "[PHONE_NUMBER]"
click at [545, 608] on input "[PHONE_NUMBER]" at bounding box center [576, 620] width 118 height 25
click at [525, 608] on input "(574356-6206" at bounding box center [576, 620] width 118 height 25
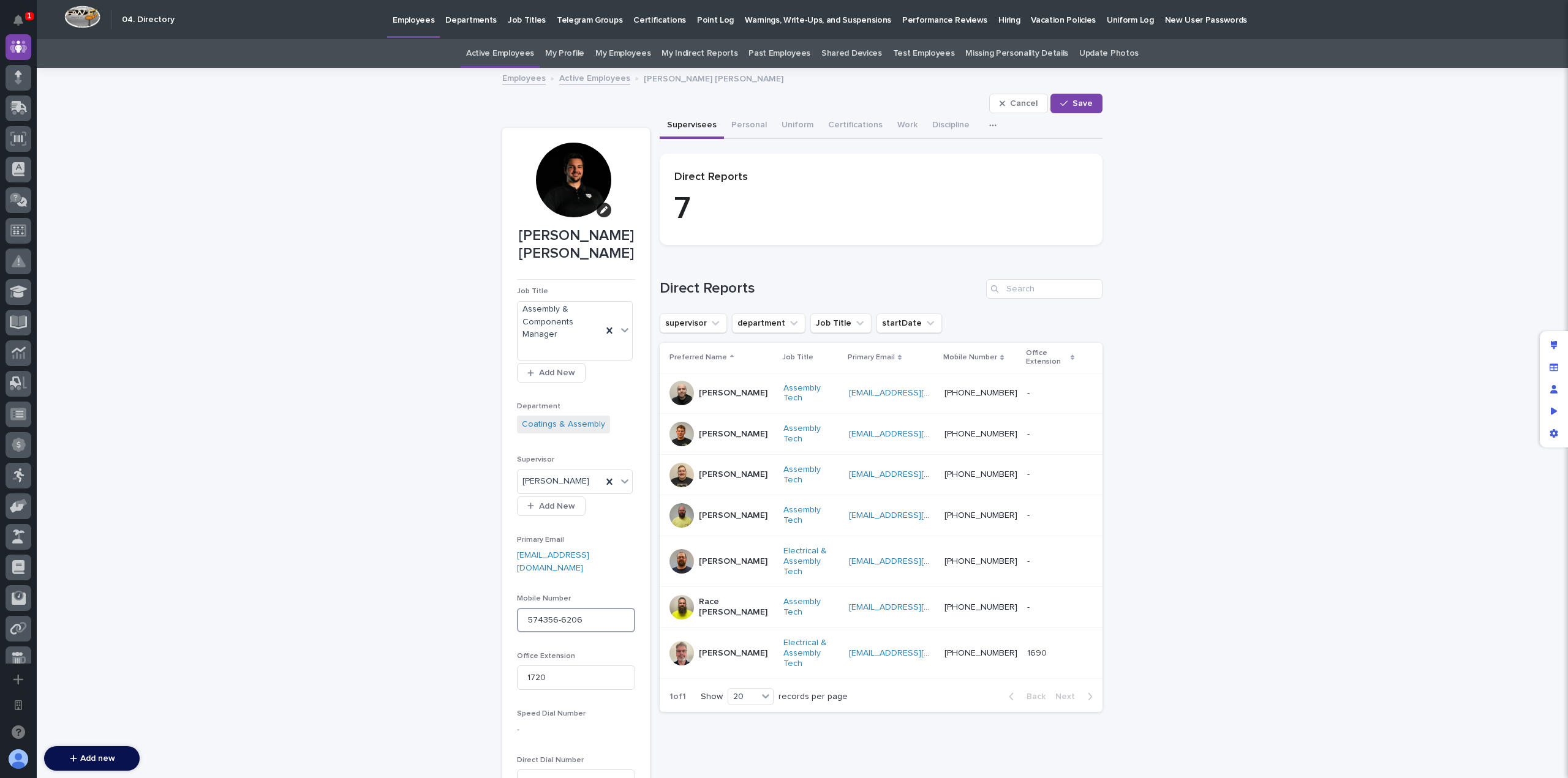
click at [555, 608] on input "574356-6206" at bounding box center [576, 620] width 118 height 25
type input "5743566206"
click at [1073, 96] on button "Save" at bounding box center [1076, 103] width 52 height 19
